Goal: Task Accomplishment & Management: Use online tool/utility

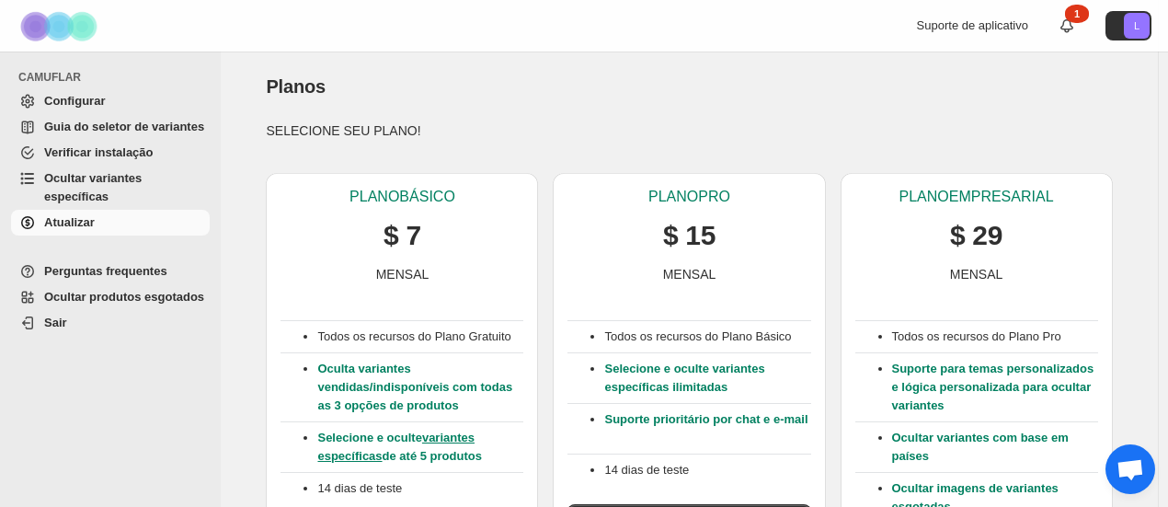
scroll to position [276, 0]
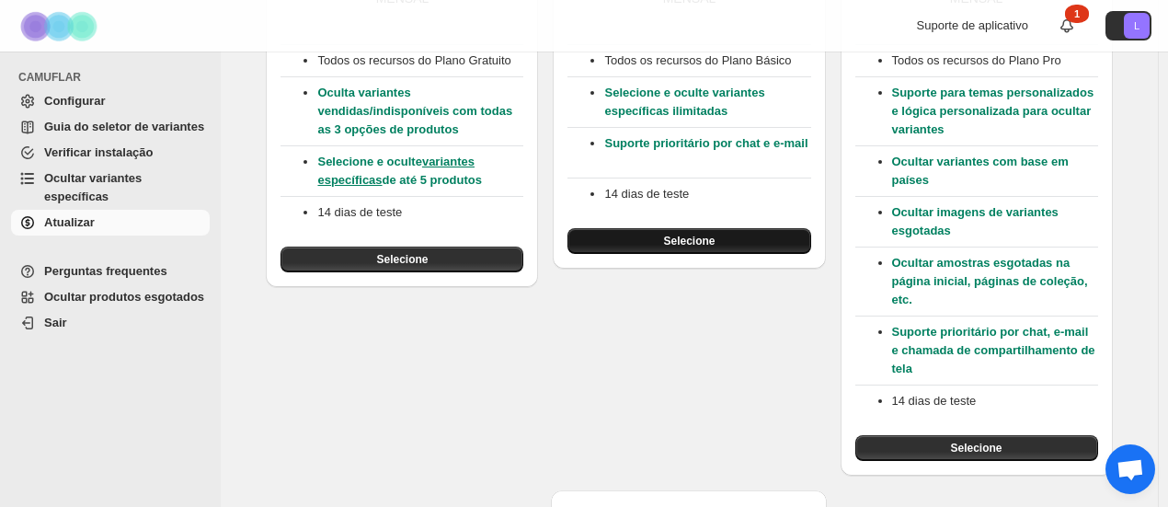
click at [699, 245] on font "Selecione" at bounding box center [688, 240] width 51 height 13
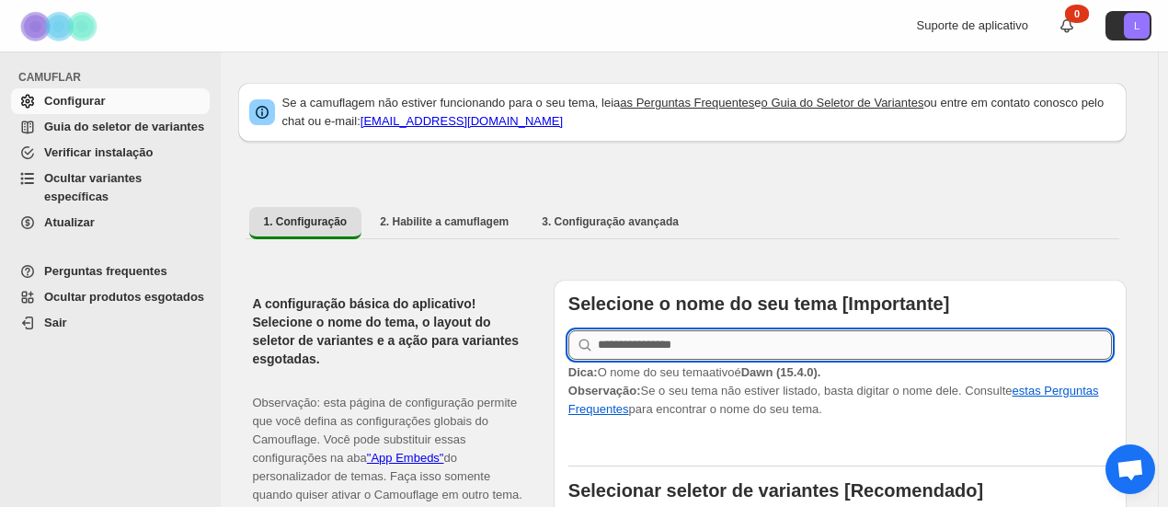
click at [721, 341] on input "text" at bounding box center [855, 344] width 514 height 29
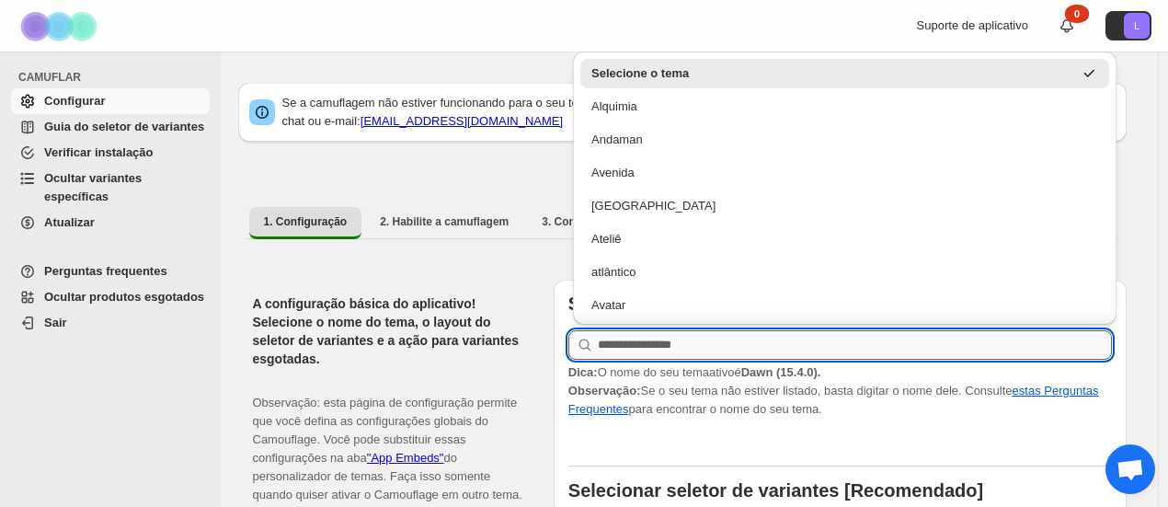
click at [721, 341] on input "text" at bounding box center [855, 344] width 514 height 29
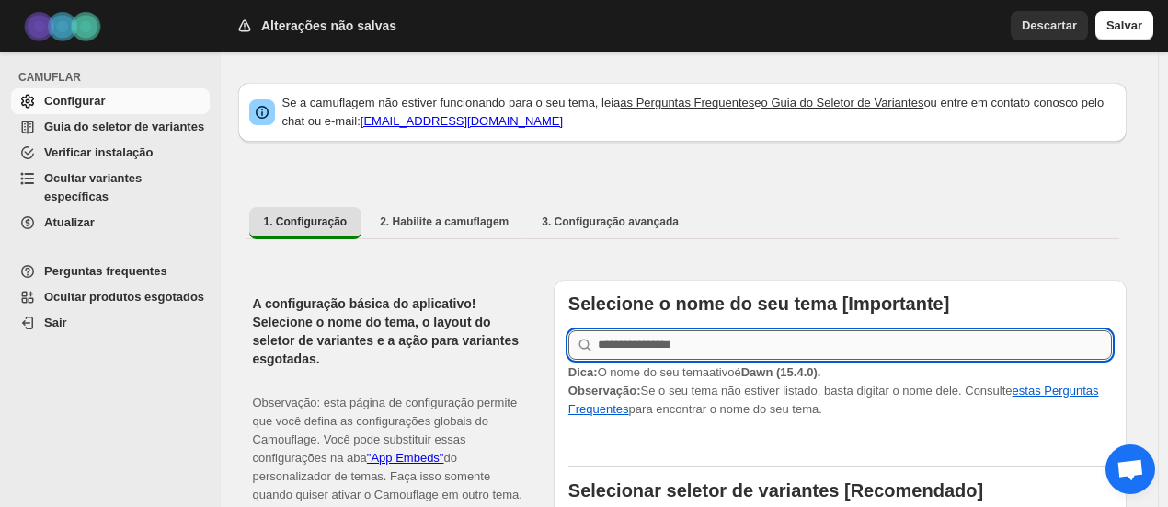
click at [662, 354] on input "text" at bounding box center [855, 344] width 514 height 29
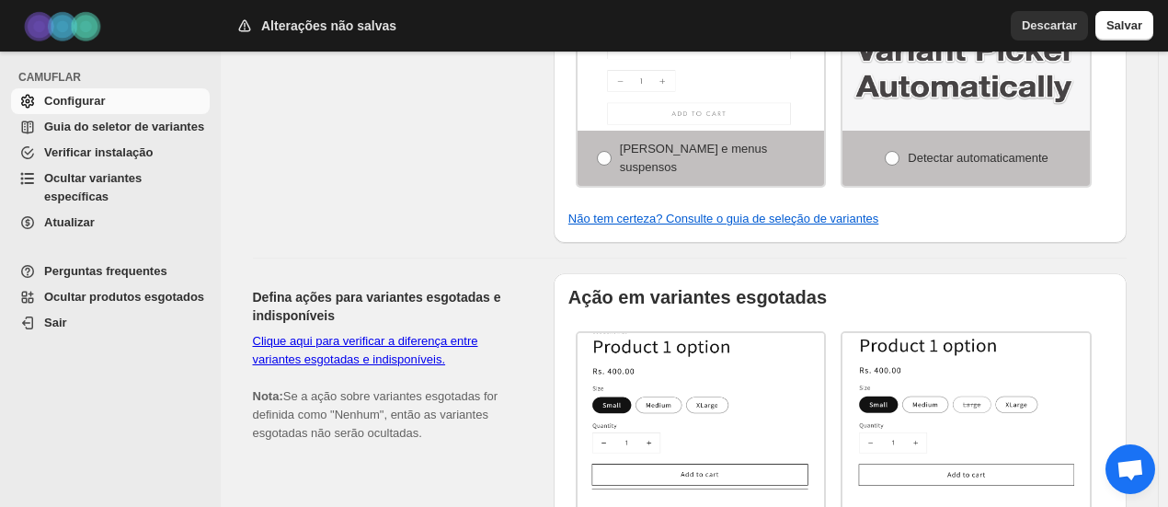
scroll to position [1072, 0]
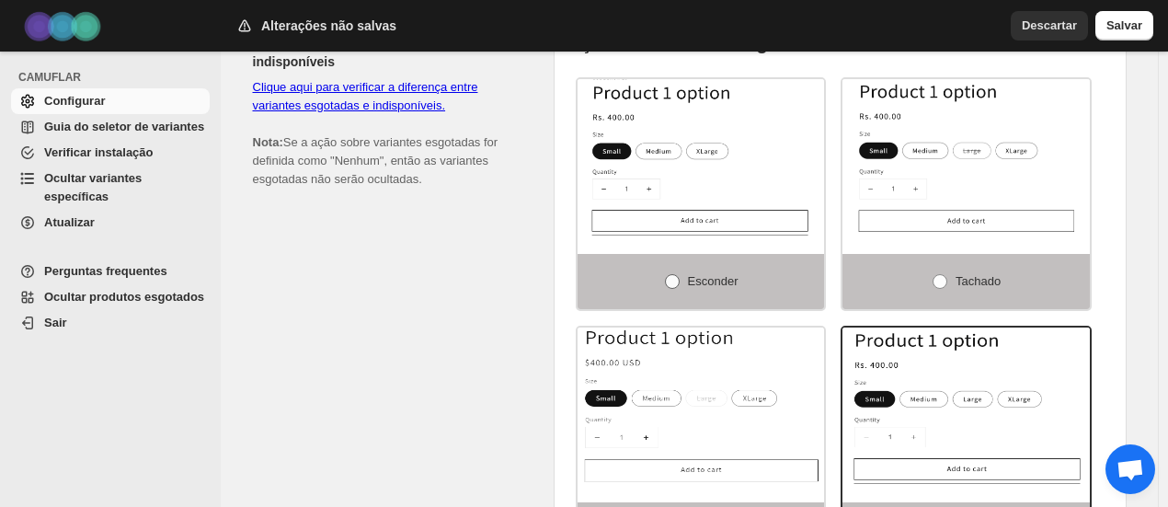
click at [676, 275] on span at bounding box center [672, 281] width 15 height 15
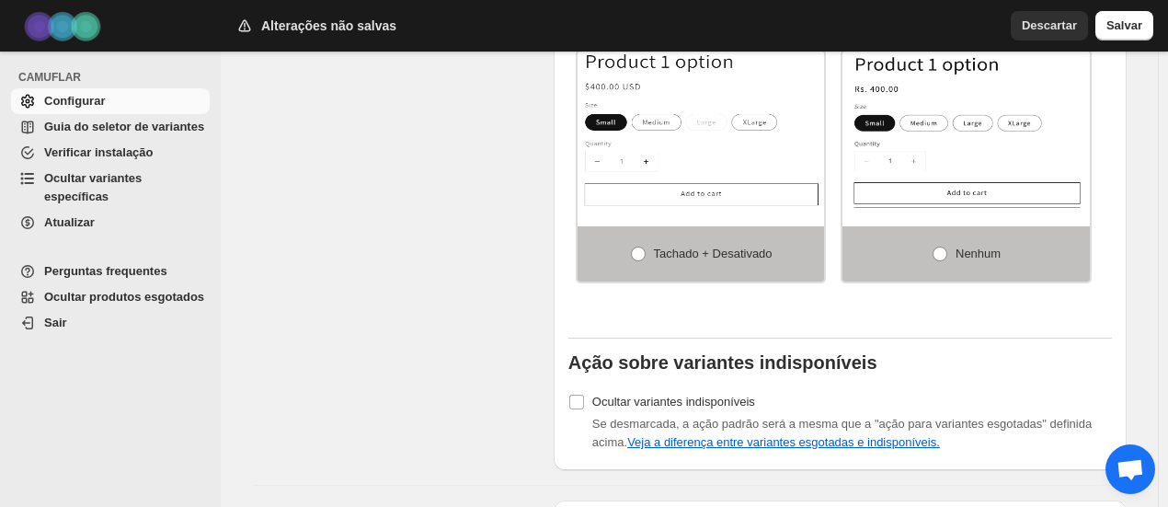
scroll to position [1624, 0]
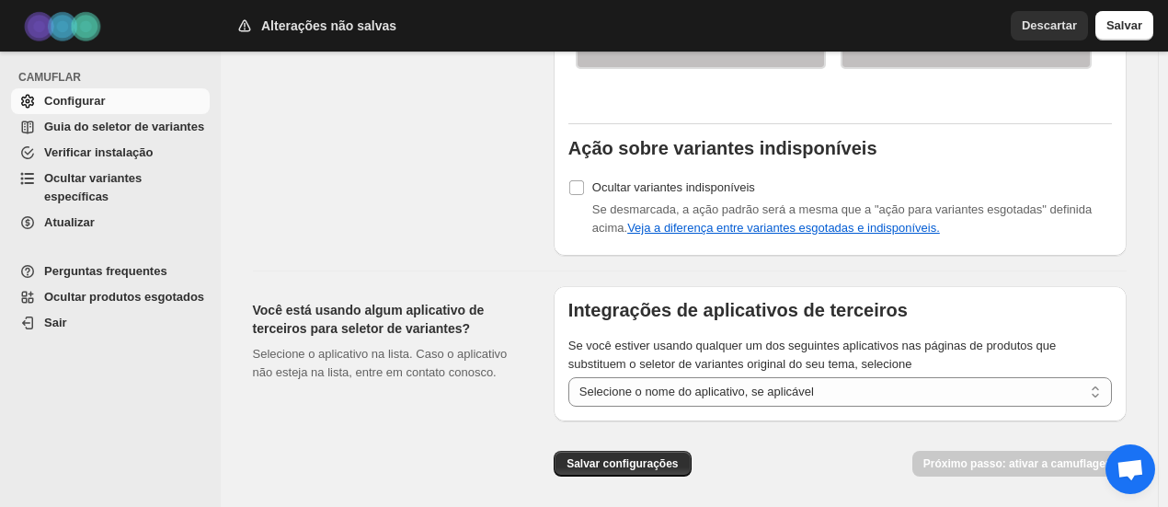
drag, startPoint x: 553, startPoint y: 260, endPoint x: 550, endPoint y: 215, distance: 45.2
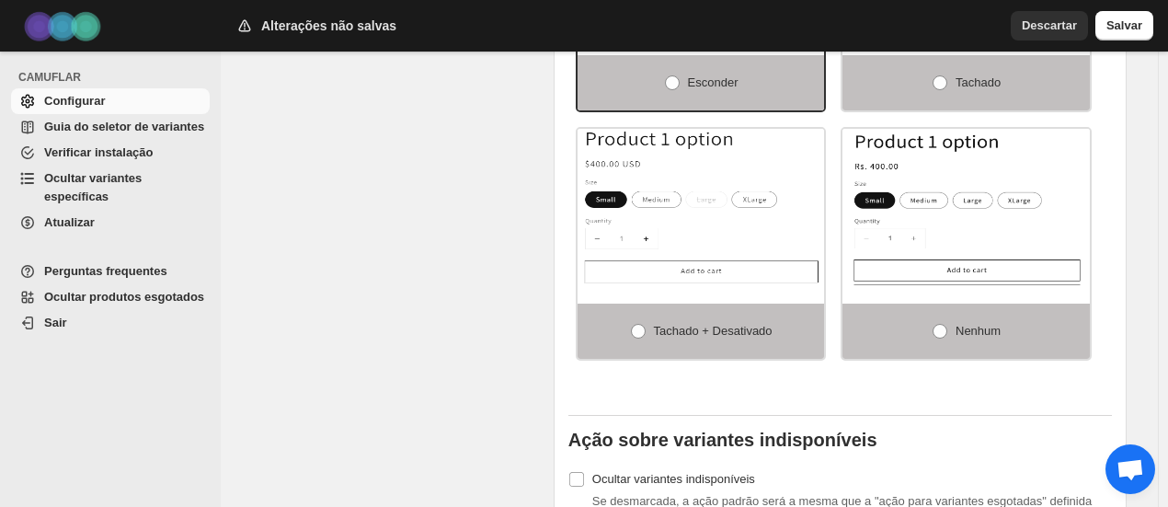
scroll to position [1546, 0]
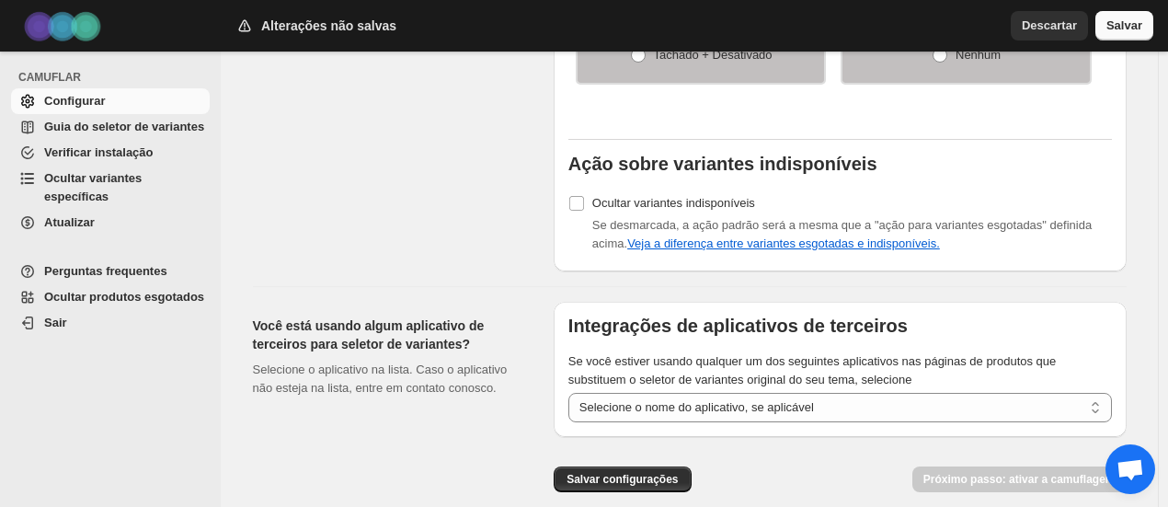
click at [1145, 30] on button "Salvar" at bounding box center [1124, 25] width 58 height 29
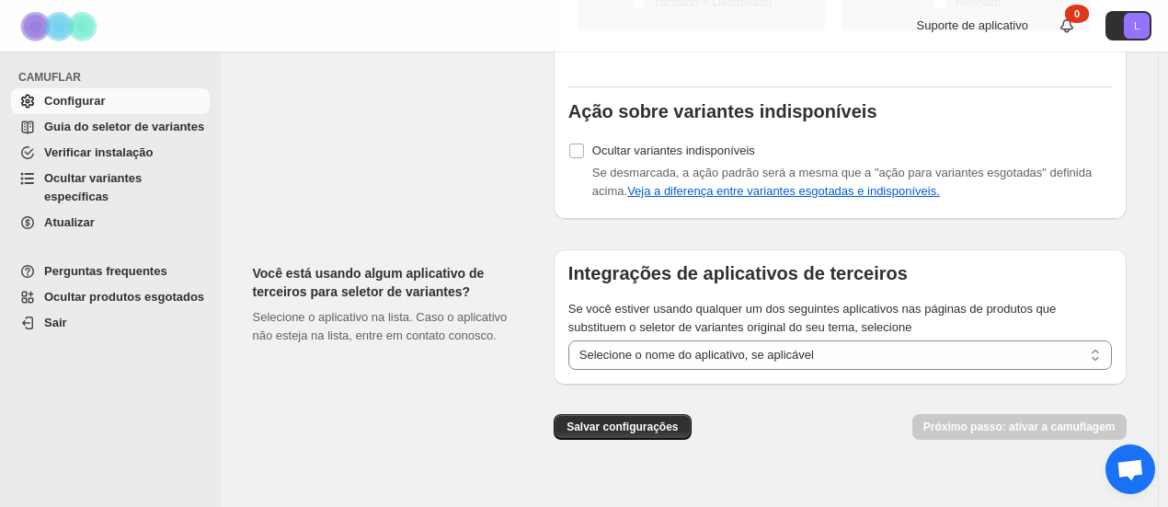
scroll to position [1624, 0]
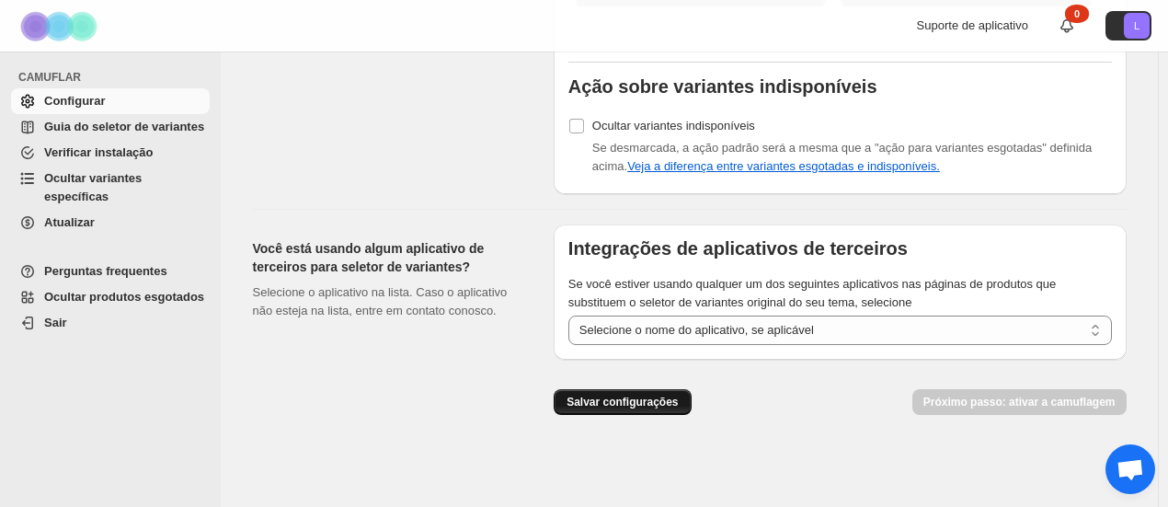
click at [633, 403] on font "Salvar configurações" at bounding box center [621, 401] width 111 height 13
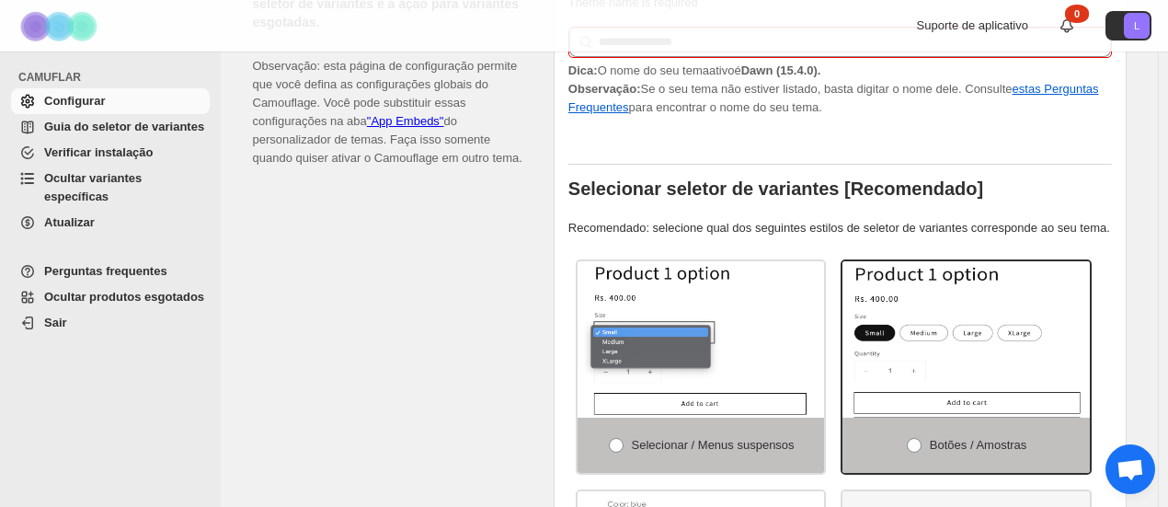
scroll to position [4, 0]
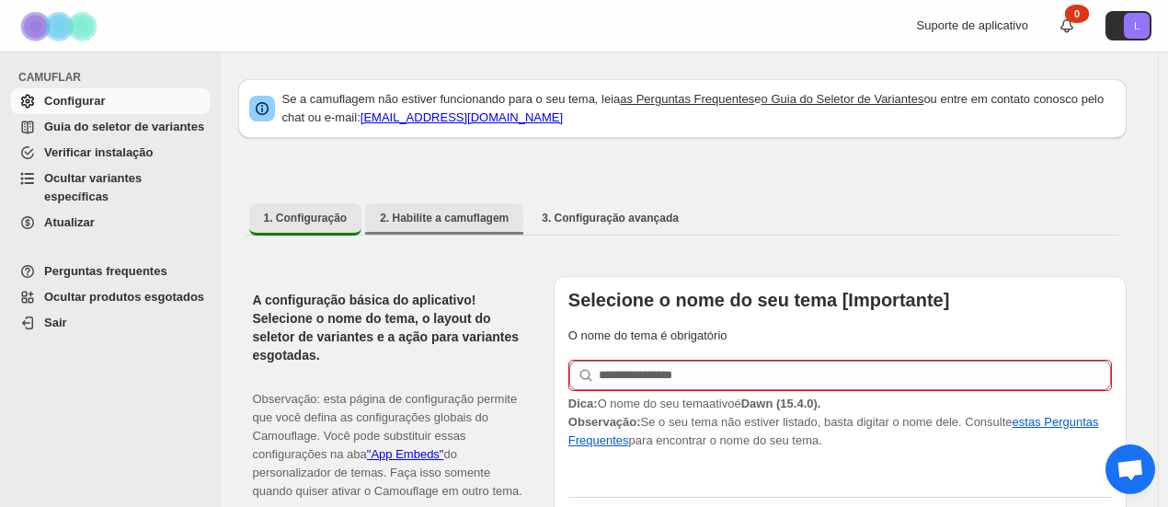
click at [480, 216] on font "2. Habilite a camuflagem" at bounding box center [444, 217] width 129 height 13
select select "**********"
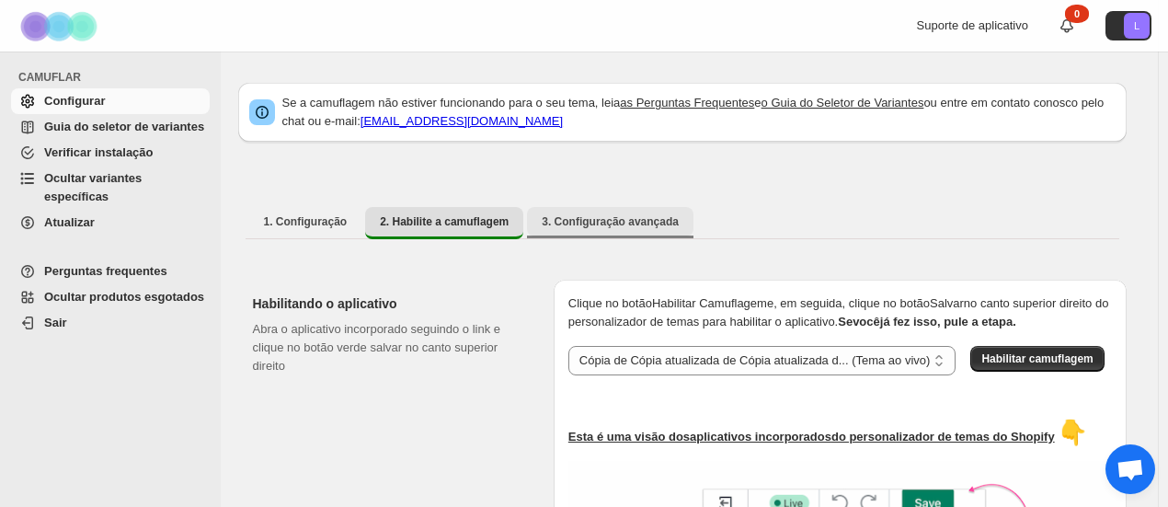
click at [600, 220] on font "3. Configuração avançada" at bounding box center [609, 221] width 137 height 13
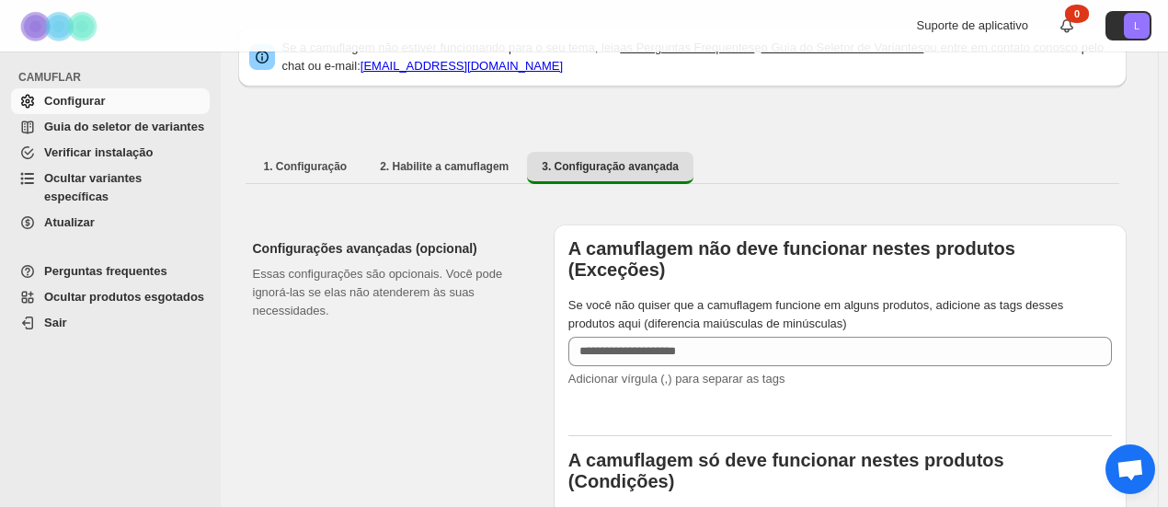
drag, startPoint x: 533, startPoint y: 268, endPoint x: 534, endPoint y: 321, distance: 53.3
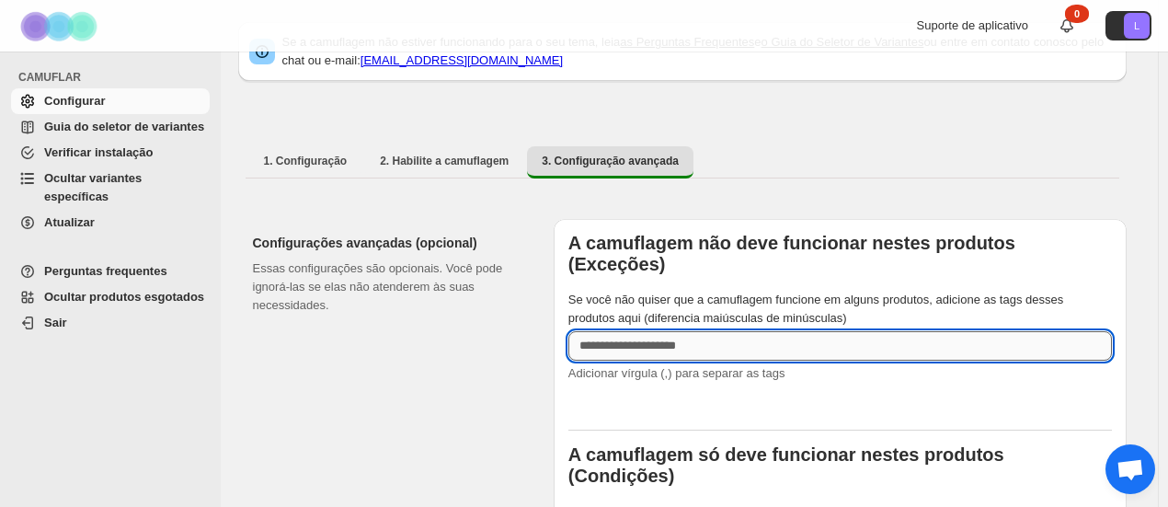
click at [684, 331] on input "Se você não quiser que a camuflagem funcione em alguns produtos, adicione as ta…" at bounding box center [839, 345] width 543 height 29
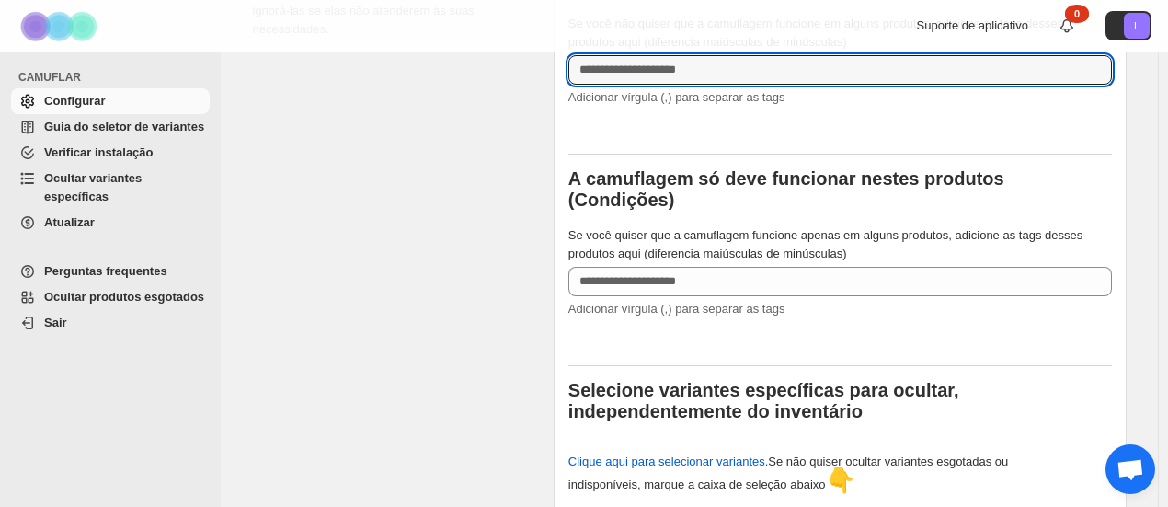
scroll to position [612, 0]
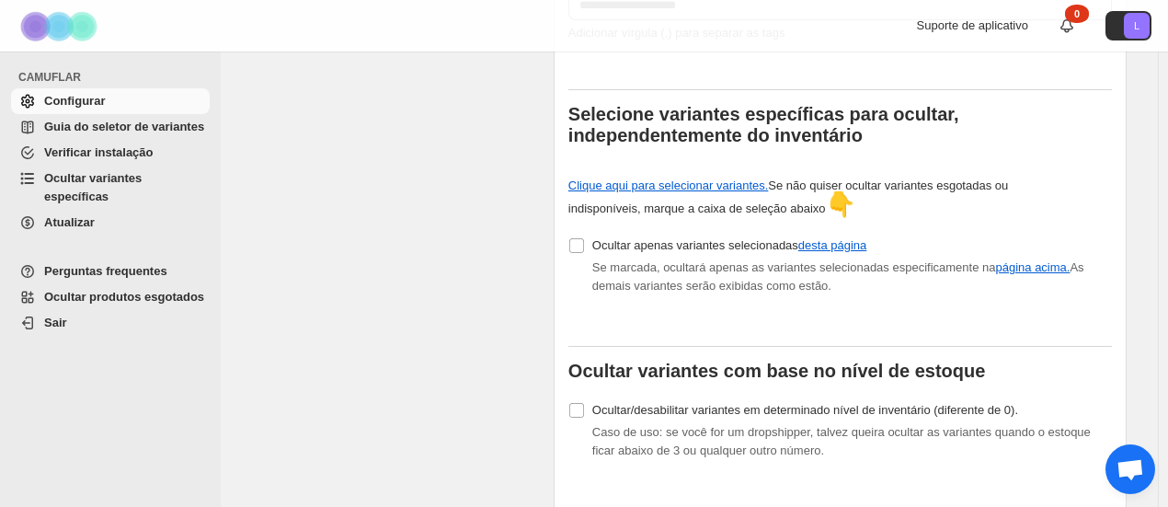
drag, startPoint x: 564, startPoint y: 238, endPoint x: 524, endPoint y: 266, distance: 49.0
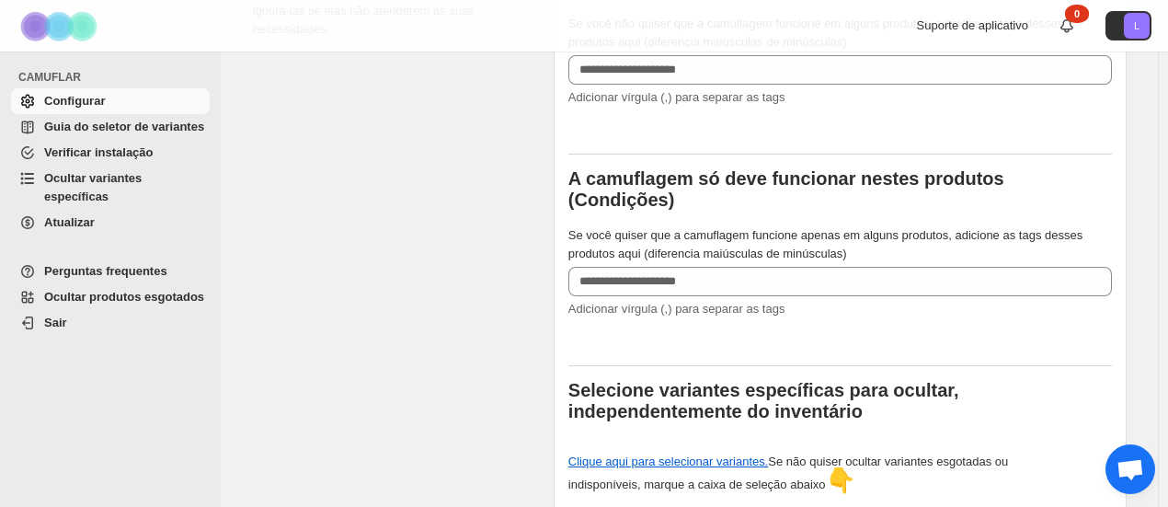
scroll to position [61, 0]
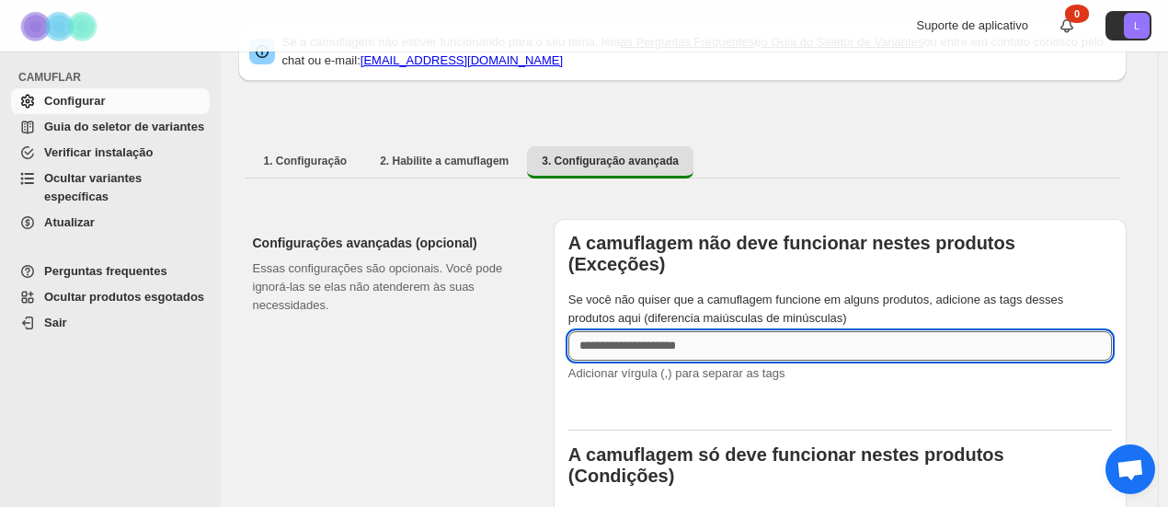
click at [731, 331] on input "Se você não quiser que a camuflagem funcione em alguns produtos, adicione as ta…" at bounding box center [839, 345] width 543 height 29
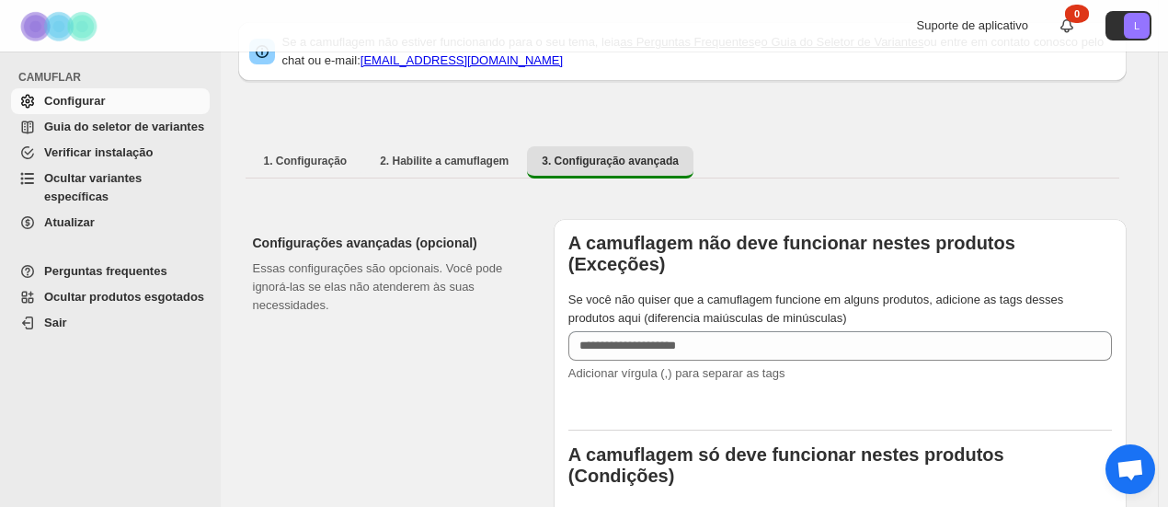
scroll to position [336, 0]
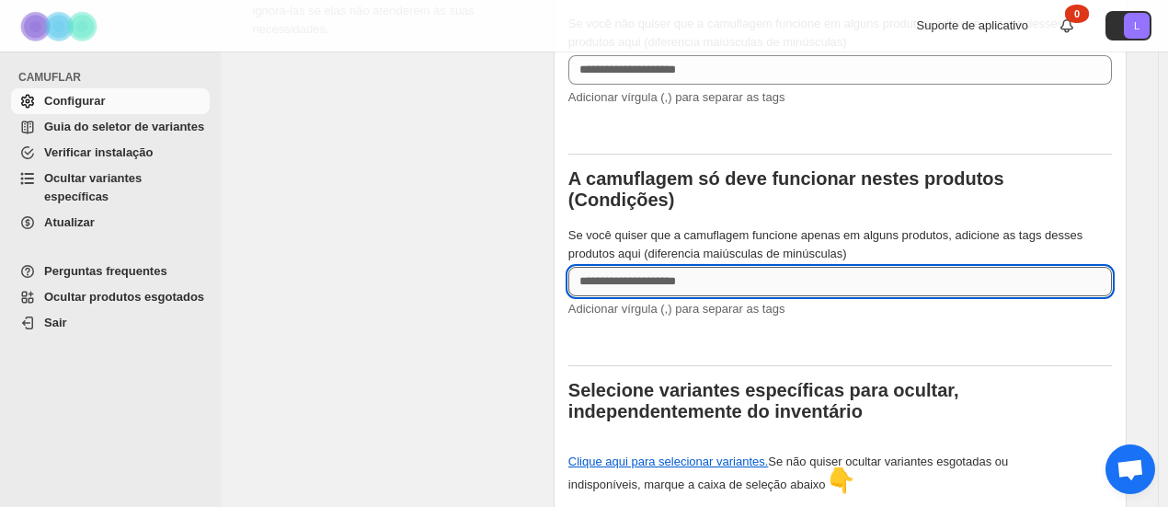
click at [651, 267] on input "Se você quiser que a camuflagem funcione apenas em alguns produtos, adicione as…" at bounding box center [839, 281] width 543 height 29
click at [662, 267] on input "Se você quiser que a camuflagem funcione apenas em alguns produtos, adicione as…" at bounding box center [839, 281] width 543 height 29
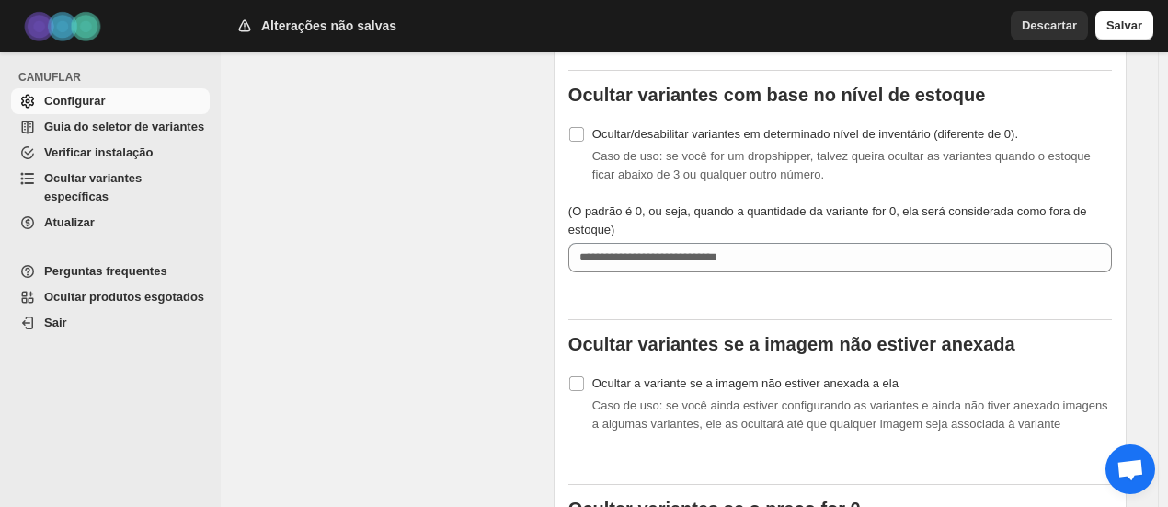
scroll to position [1164, 0]
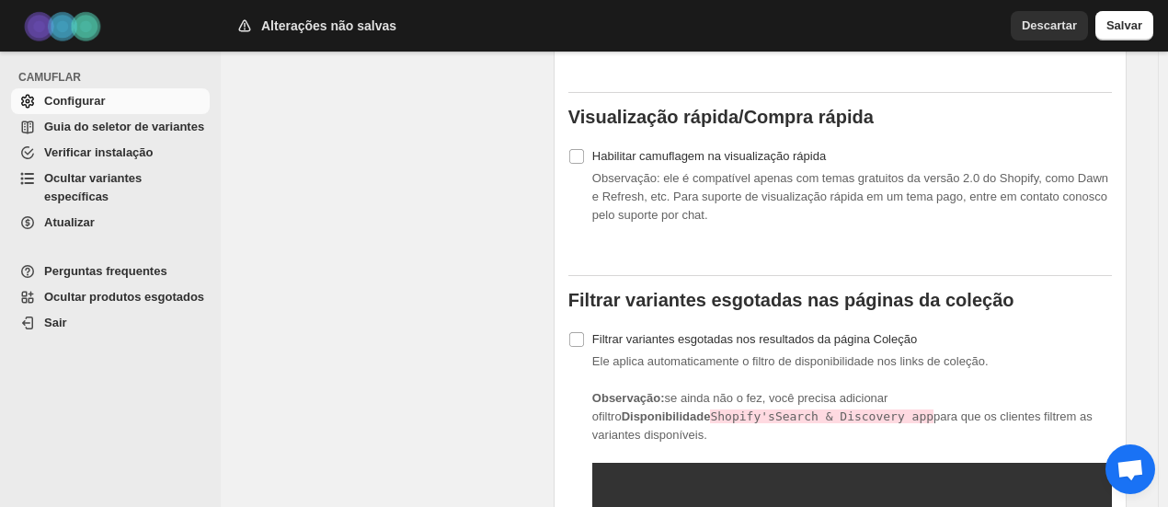
drag, startPoint x: 546, startPoint y: 268, endPoint x: 546, endPoint y: 342, distance: 74.5
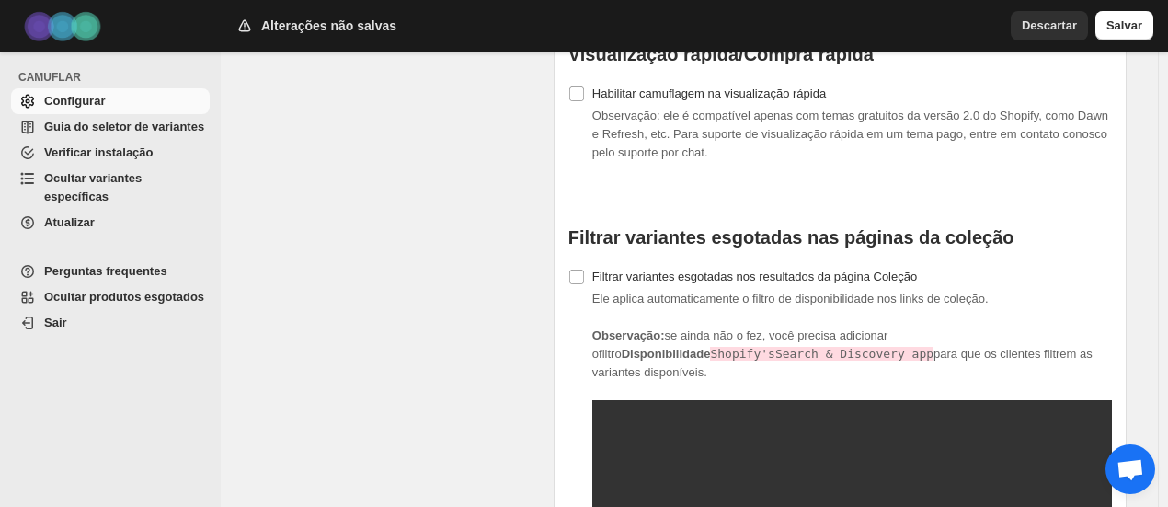
scroll to position [1558, 0]
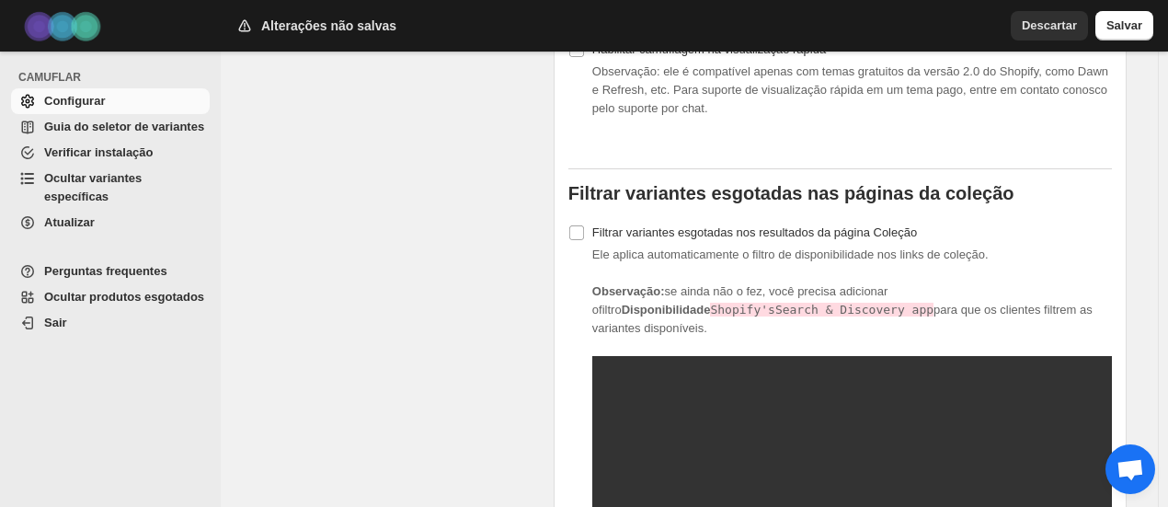
drag, startPoint x: 552, startPoint y: 267, endPoint x: 563, endPoint y: 350, distance: 84.4
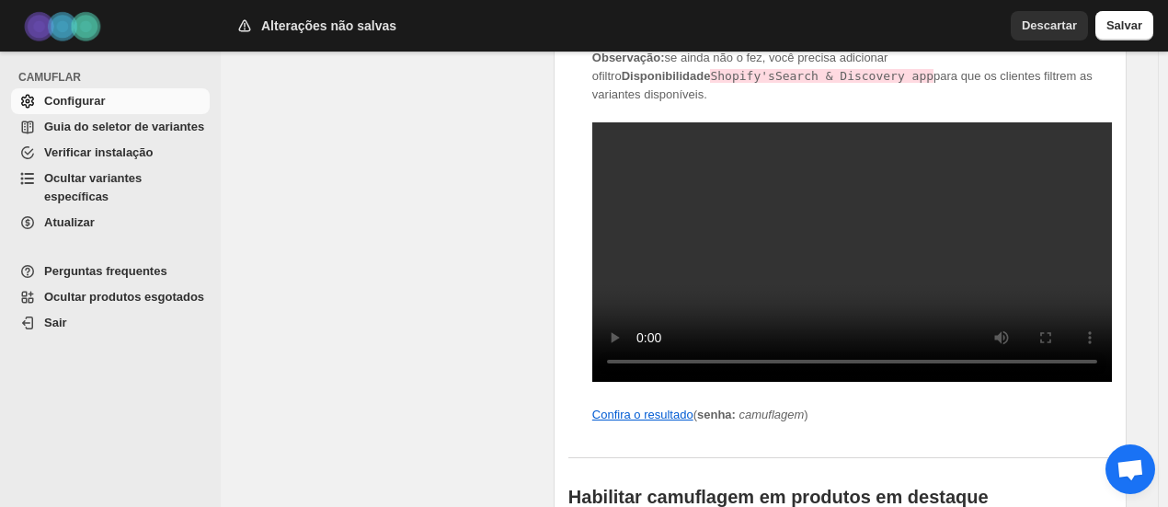
scroll to position [1933, 0]
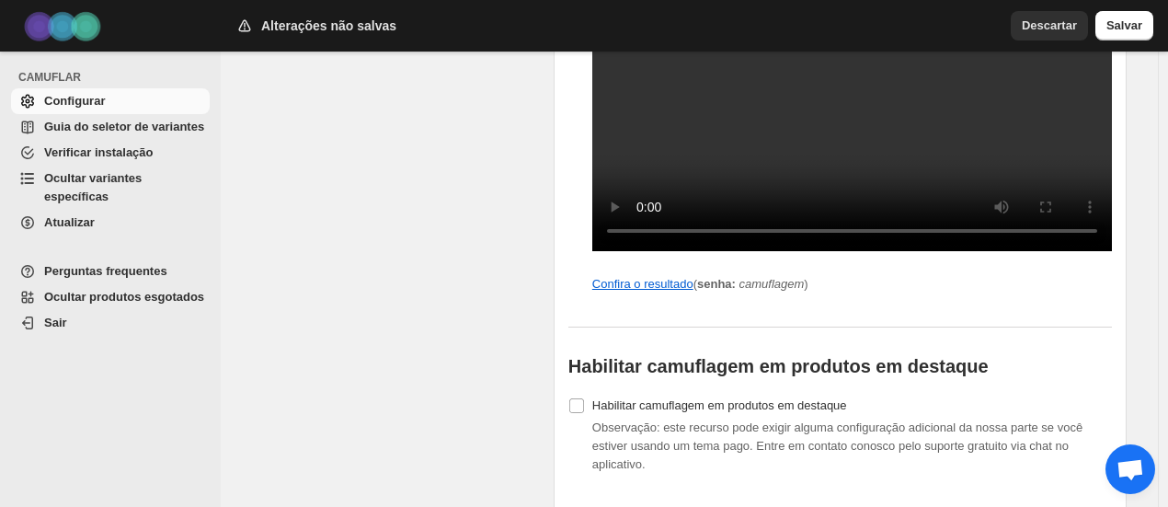
drag, startPoint x: 533, startPoint y: 209, endPoint x: 542, endPoint y: 338, distance: 129.9
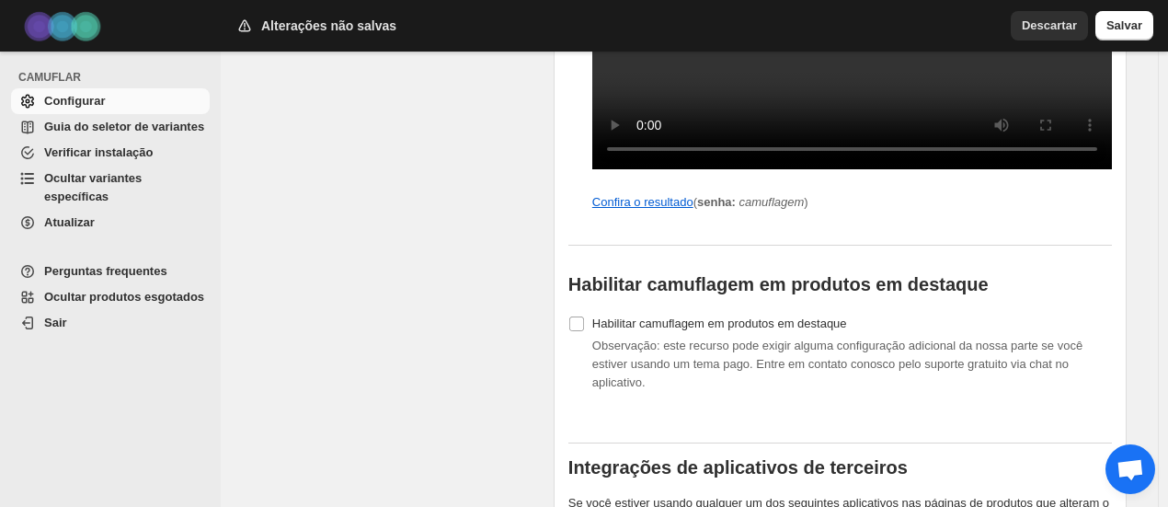
drag, startPoint x: 546, startPoint y: 249, endPoint x: 544, endPoint y: 302, distance: 53.4
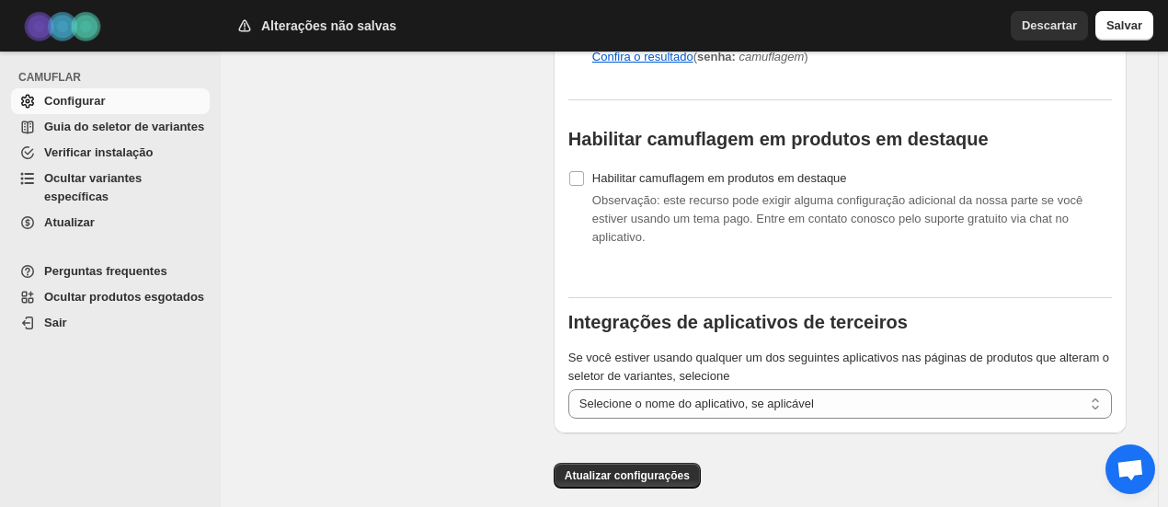
drag, startPoint x: 558, startPoint y: 300, endPoint x: 558, endPoint y: 366, distance: 66.2
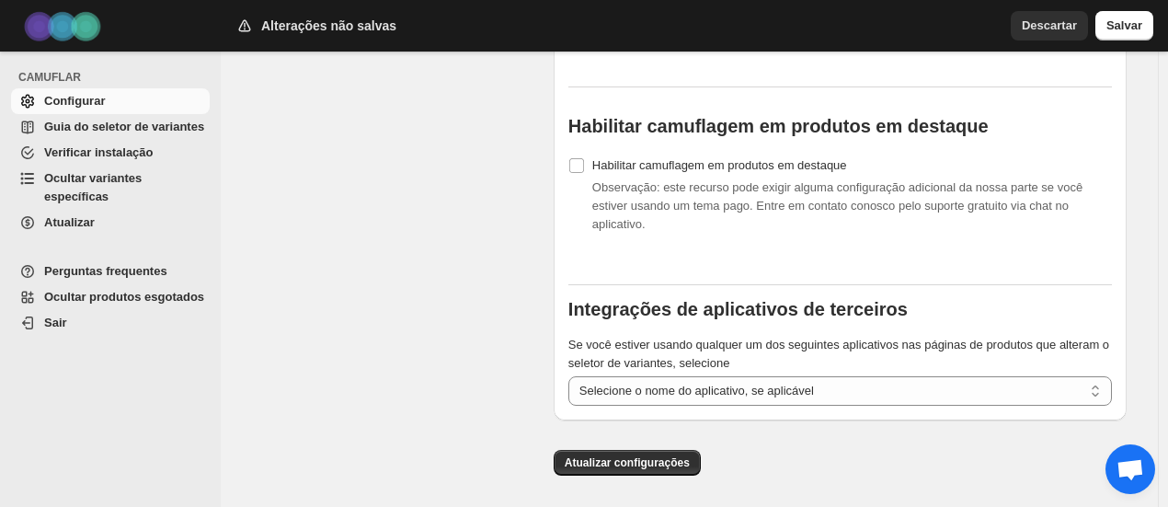
drag, startPoint x: 532, startPoint y: 301, endPoint x: 537, endPoint y: 354, distance: 53.5
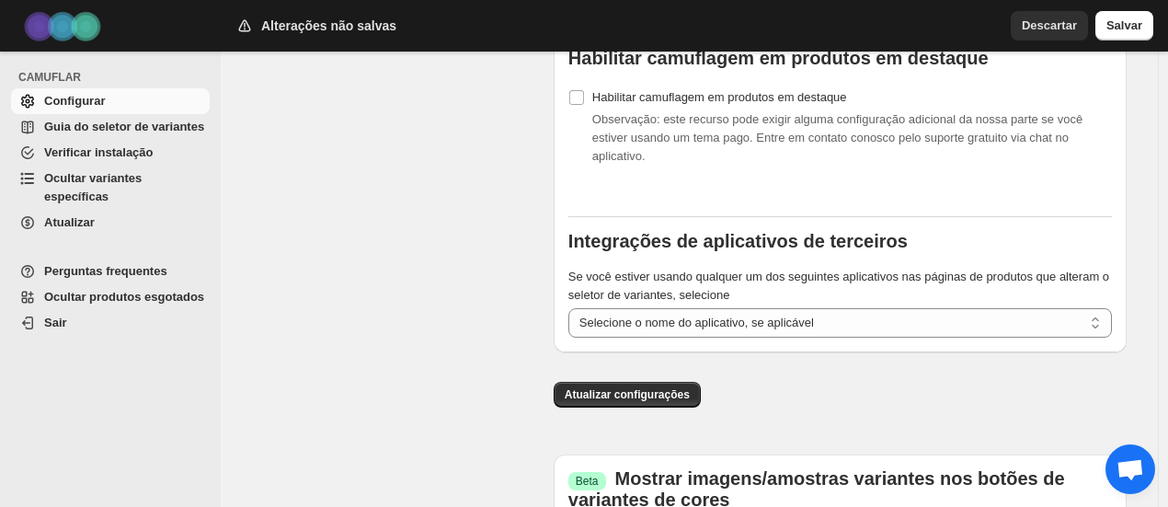
drag, startPoint x: 537, startPoint y: 321, endPoint x: 532, endPoint y: 430, distance: 109.5
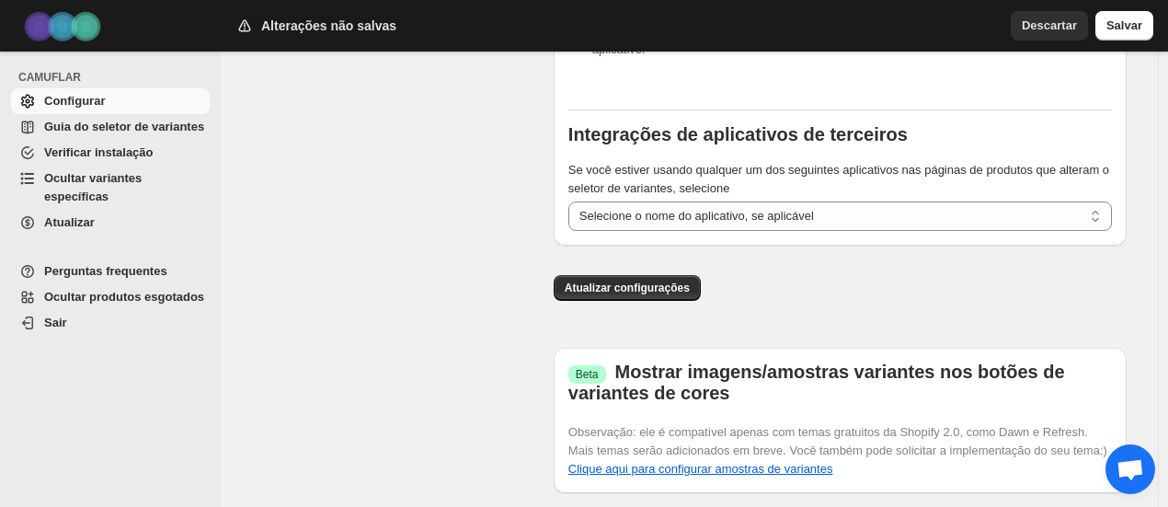
scroll to position [2363, 0]
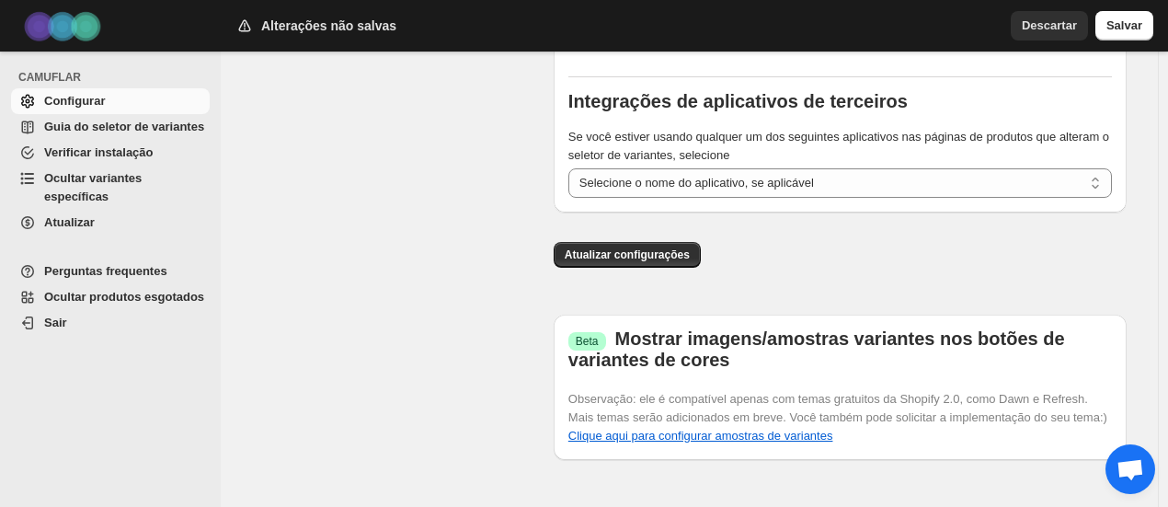
drag, startPoint x: 528, startPoint y: 280, endPoint x: 532, endPoint y: 359, distance: 79.2
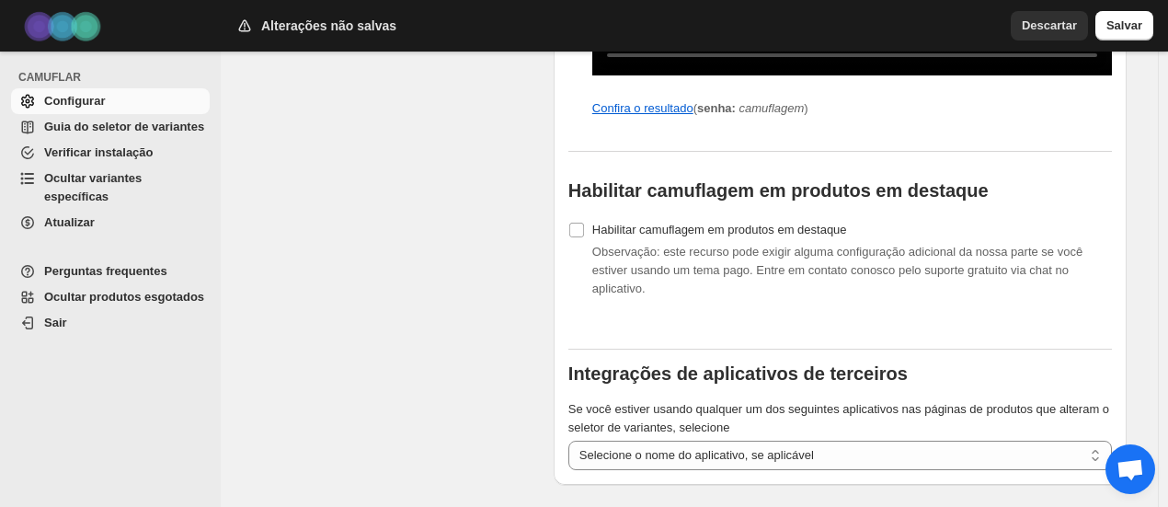
drag, startPoint x: 546, startPoint y: 354, endPoint x: 539, endPoint y: 234, distance: 119.7
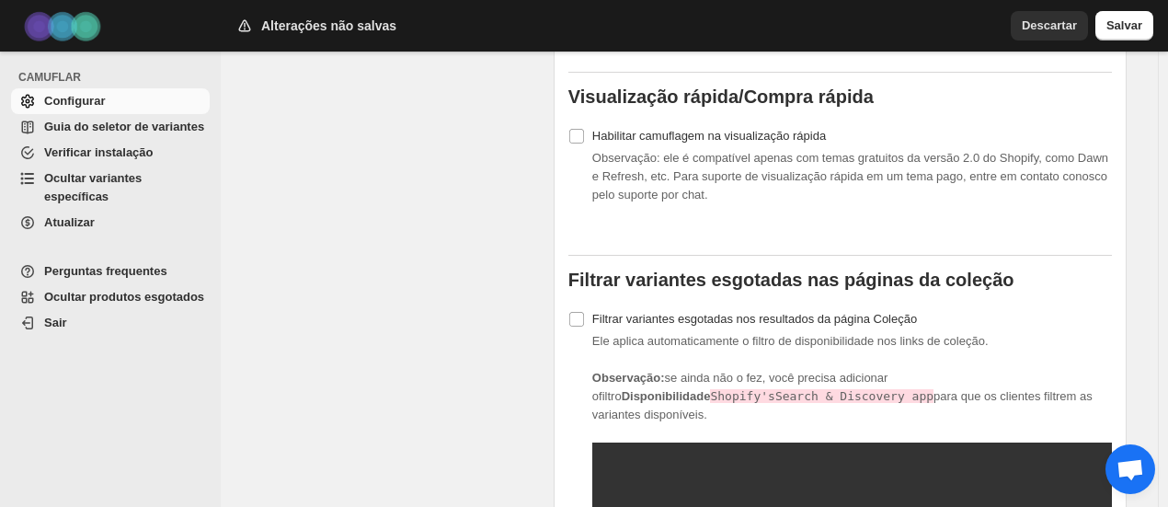
drag, startPoint x: 556, startPoint y: 299, endPoint x: 556, endPoint y: 168, distance: 130.5
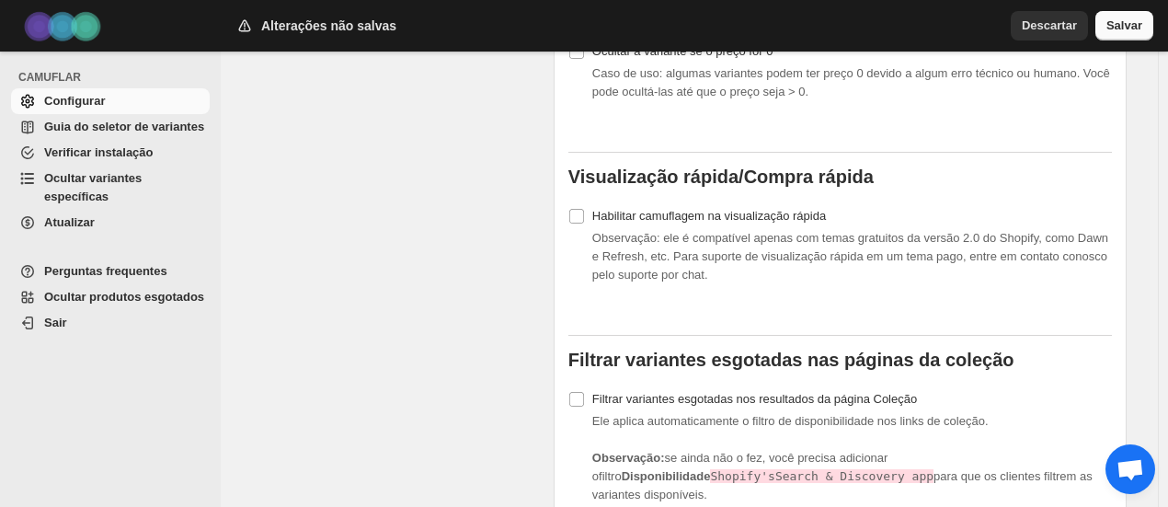
click at [1143, 28] on button "Salvar" at bounding box center [1124, 25] width 58 height 29
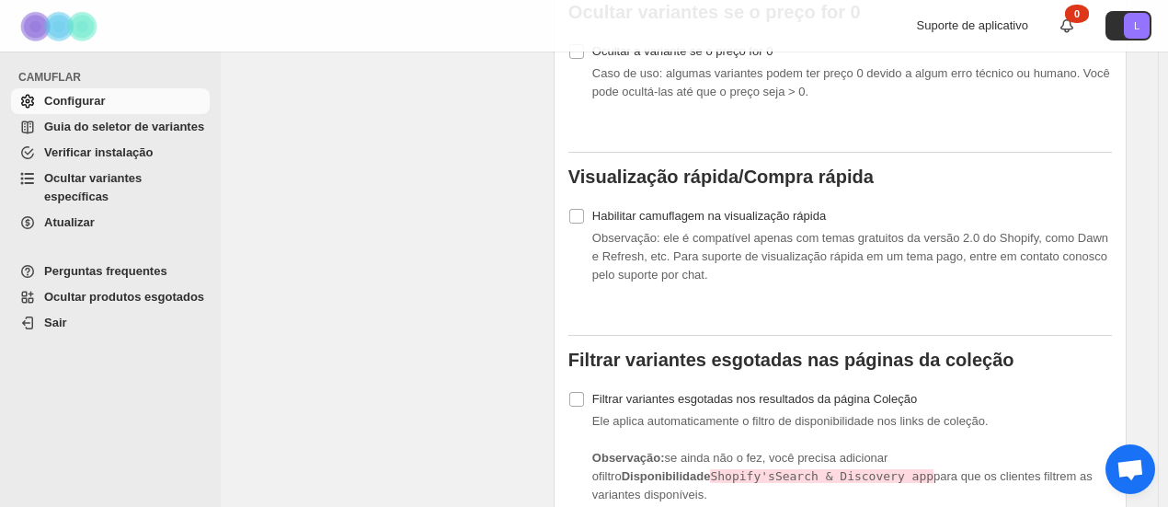
scroll to position [1109, 0]
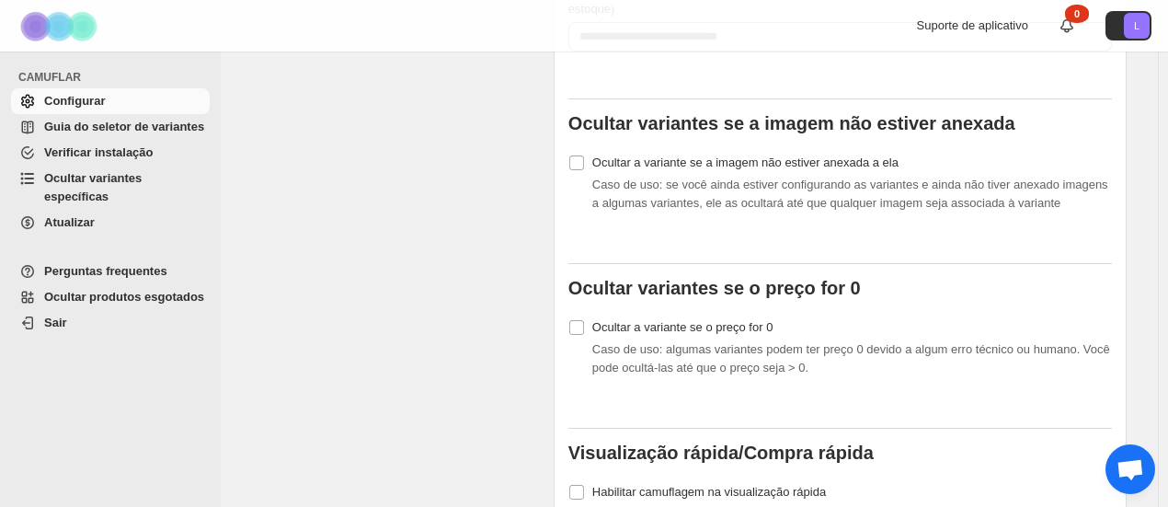
click at [143, 128] on font "Guia do seletor de variantes" at bounding box center [124, 127] width 160 height 14
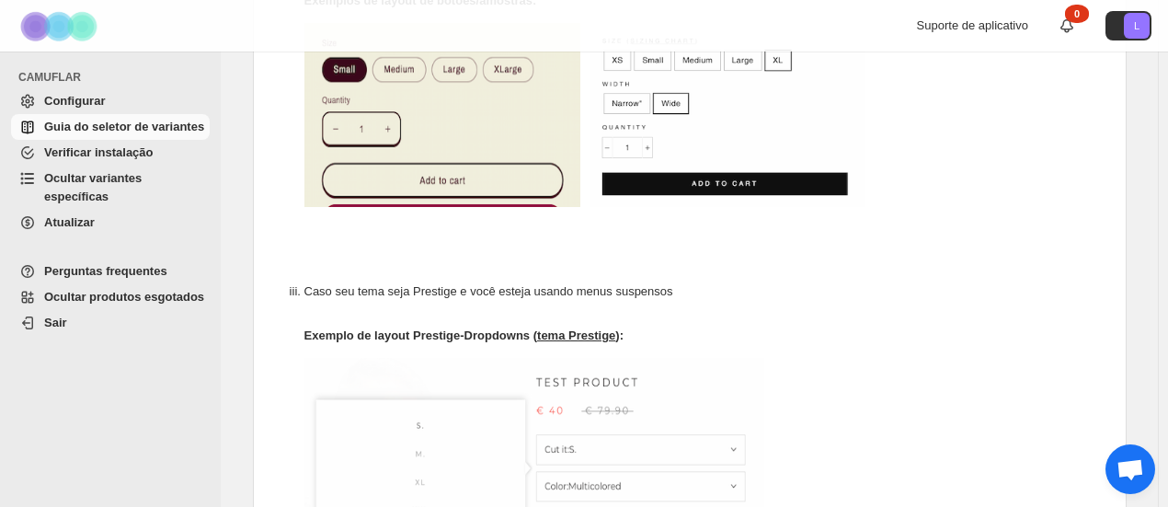
scroll to position [1103, 0]
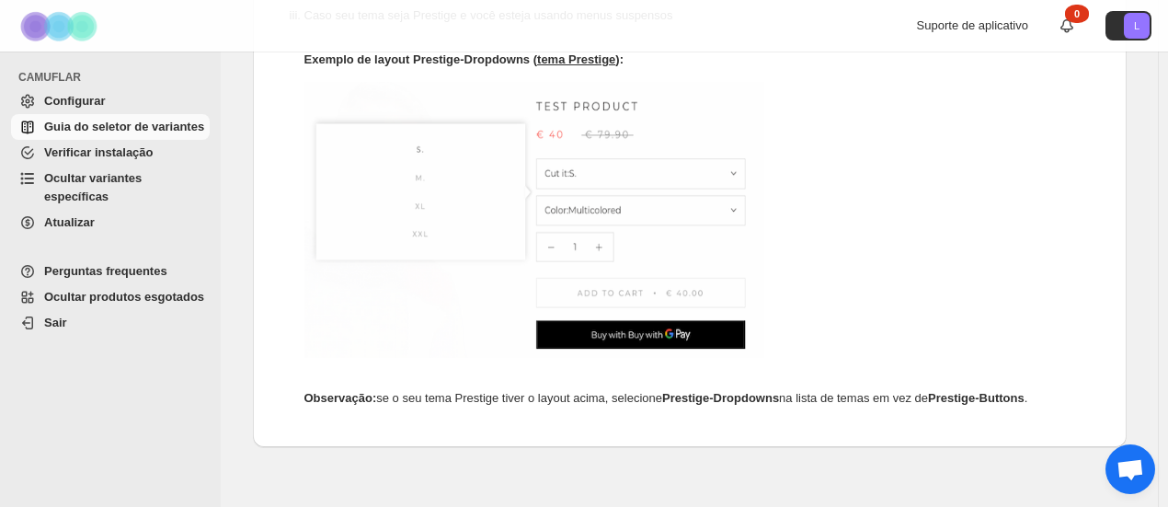
click at [128, 155] on font "Verificar instalação" at bounding box center [98, 152] width 109 height 14
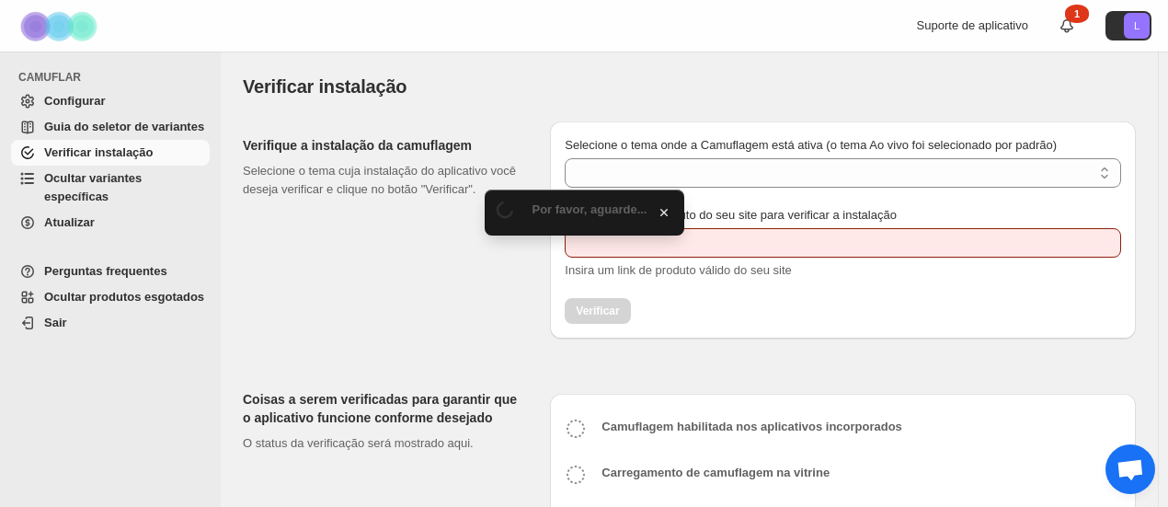
type input "**********"
select select "**********"
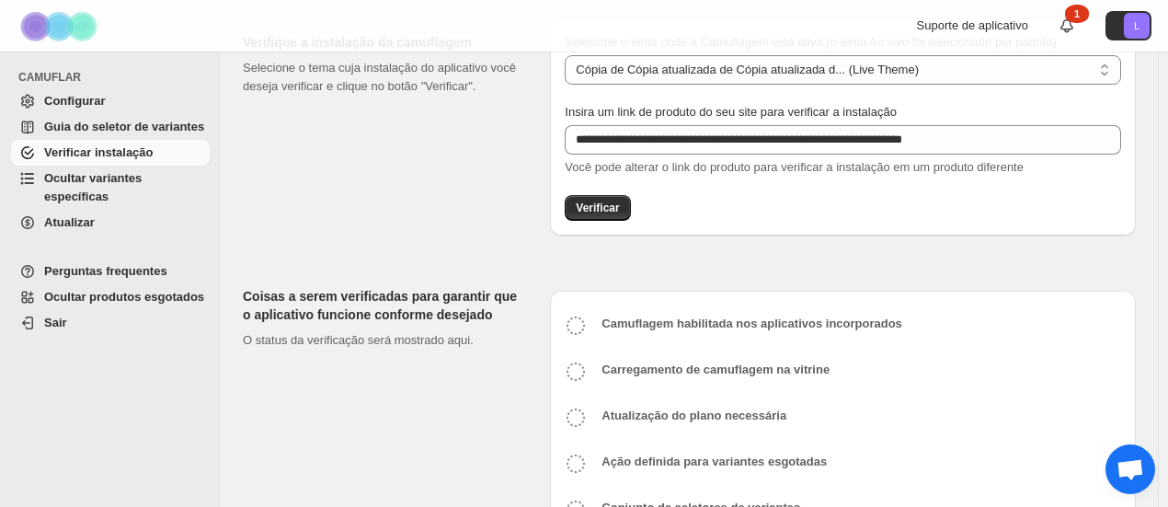
scroll to position [177, 0]
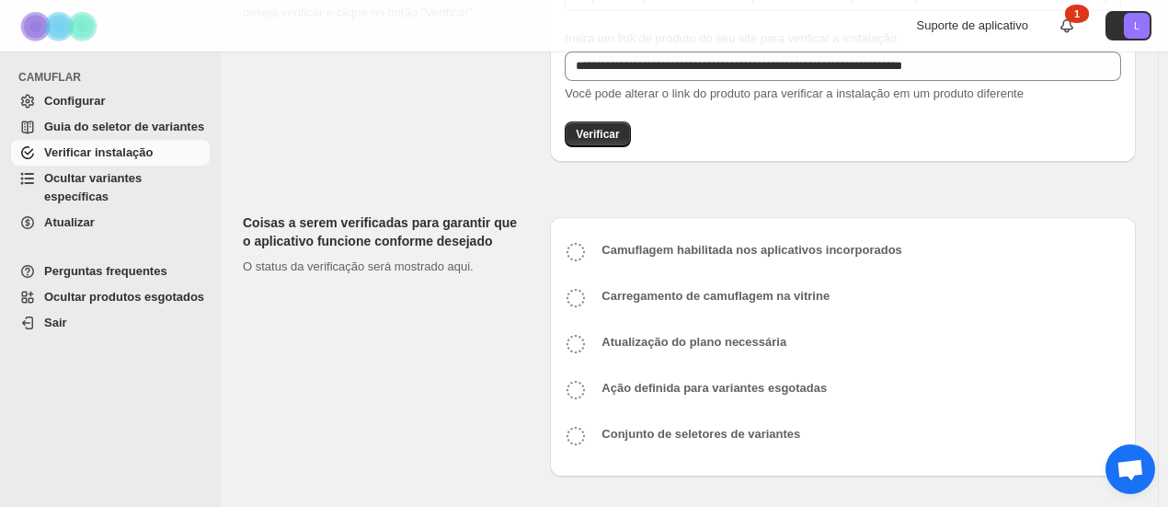
click at [607, 140] on font "Verificar" at bounding box center [596, 134] width 43 height 13
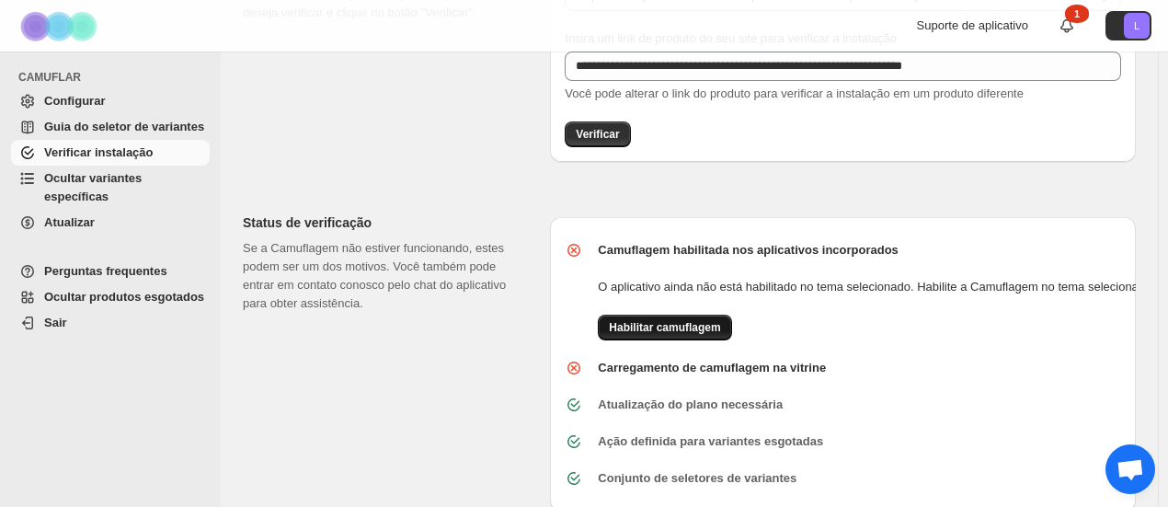
click at [724, 333] on button "Habilitar camuflagem" at bounding box center [664, 327] width 133 height 26
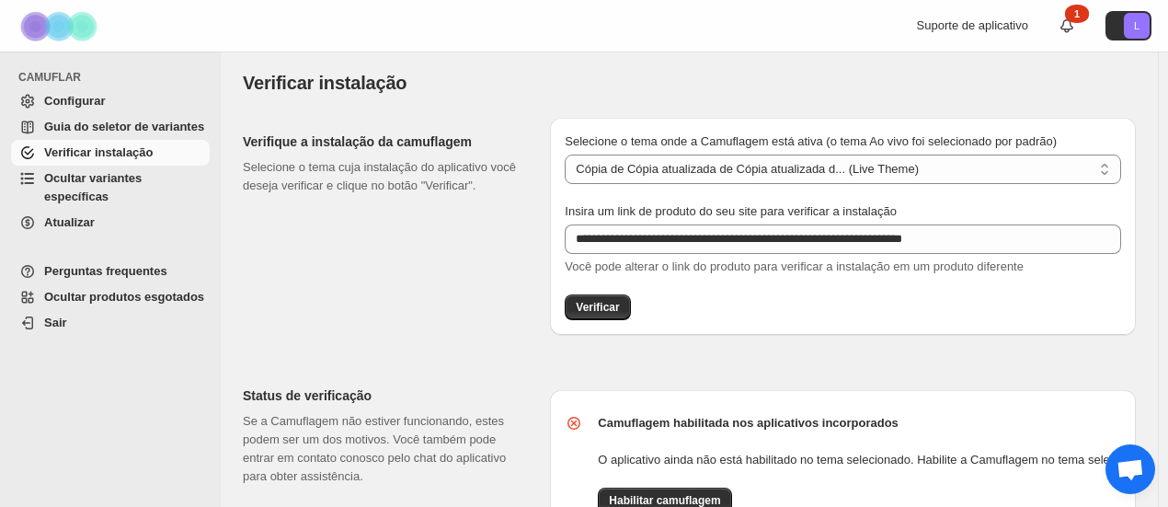
scroll to position [0, 0]
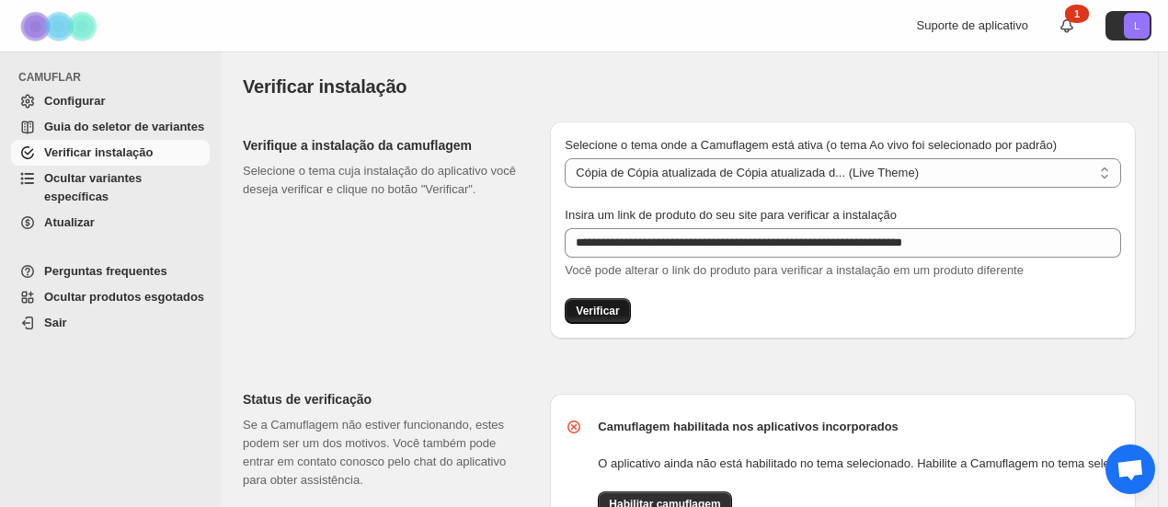
click at [614, 313] on font "Verificar" at bounding box center [596, 310] width 43 height 13
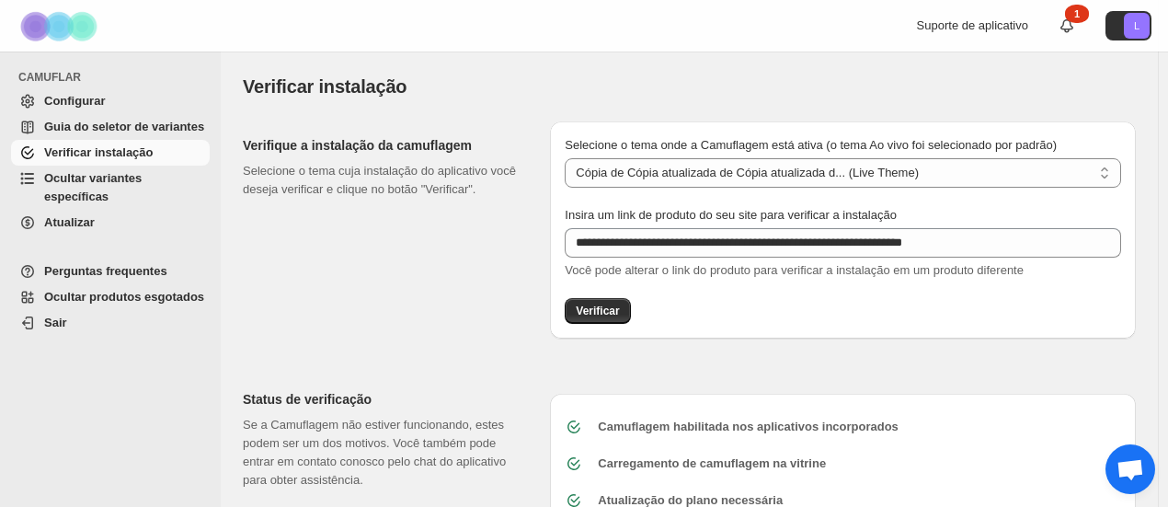
click at [112, 124] on font "Guia do seletor de variantes" at bounding box center [124, 127] width 160 height 14
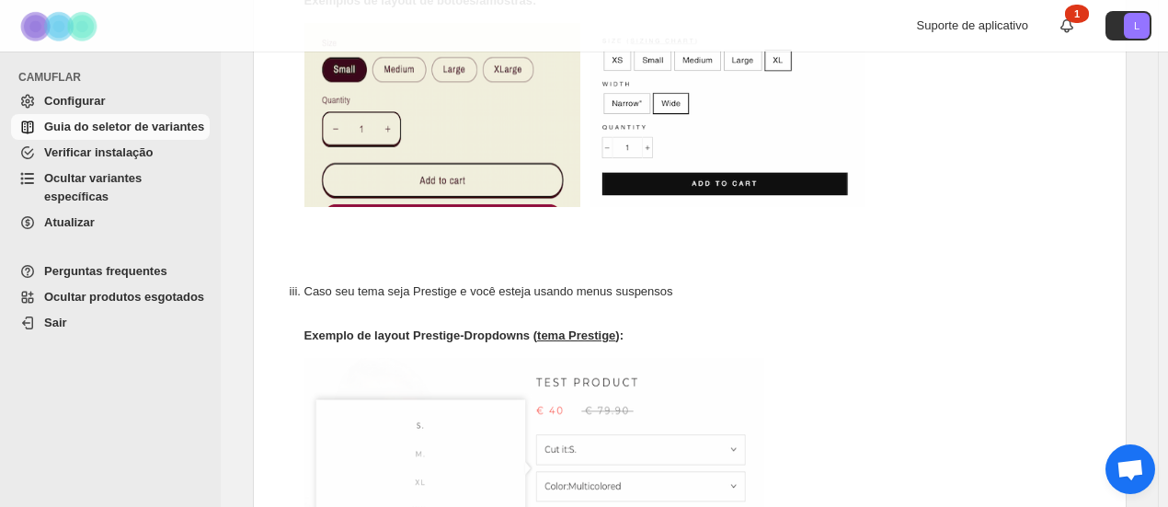
scroll to position [1103, 0]
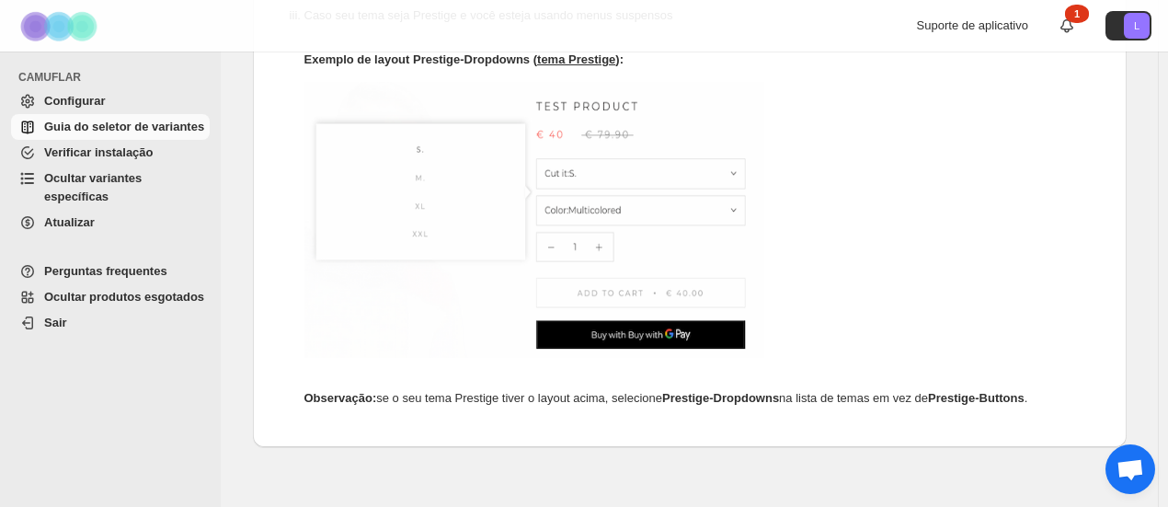
click at [81, 94] on font "Configurar" at bounding box center [74, 101] width 61 height 14
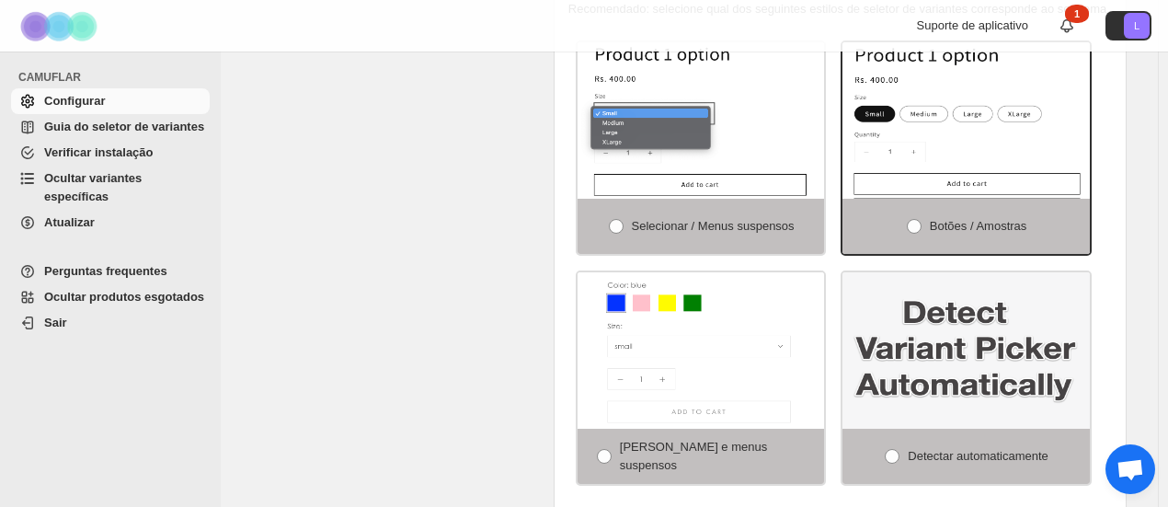
scroll to position [245, 0]
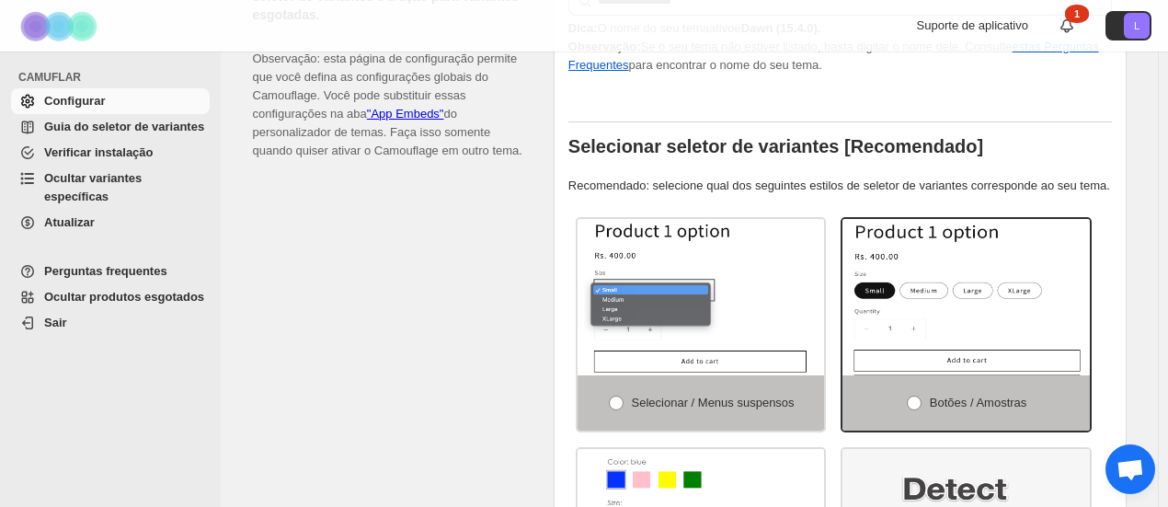
drag, startPoint x: 542, startPoint y: 257, endPoint x: 555, endPoint y: 307, distance: 51.3
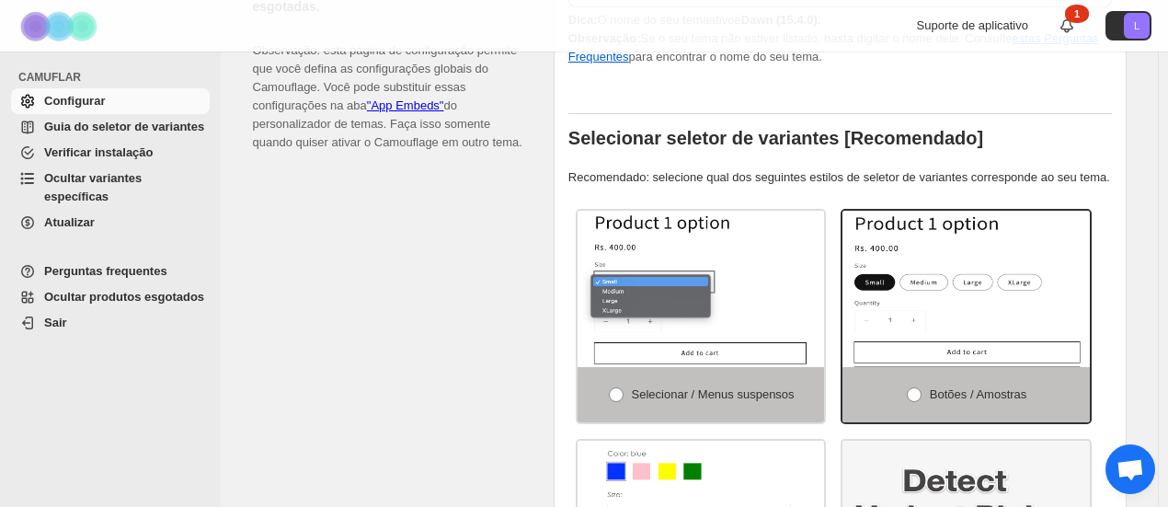
scroll to position [359, 0]
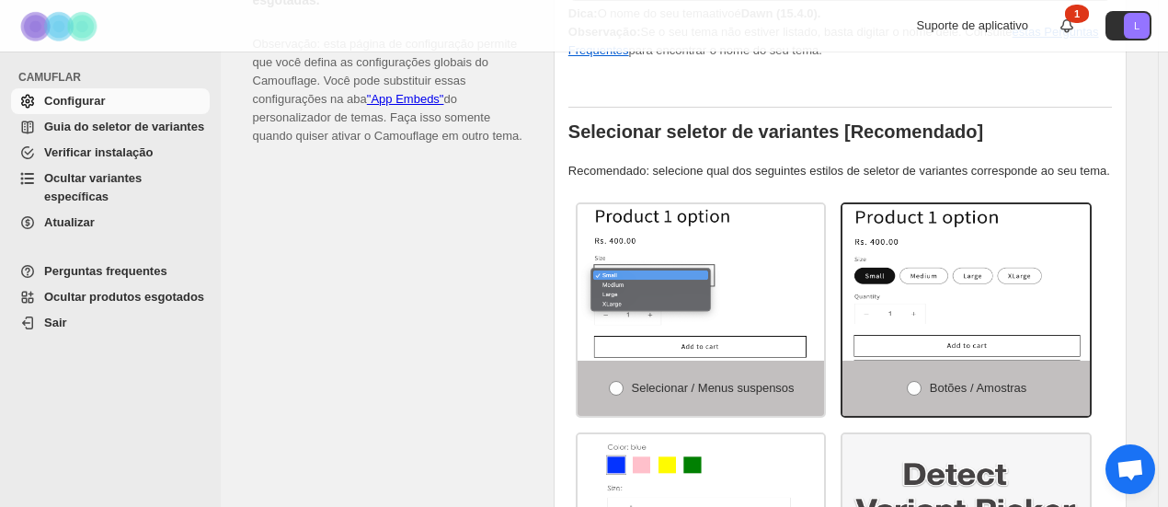
drag, startPoint x: 559, startPoint y: 275, endPoint x: 555, endPoint y: 307, distance: 32.4
